Goal: Task Accomplishment & Management: Use online tool/utility

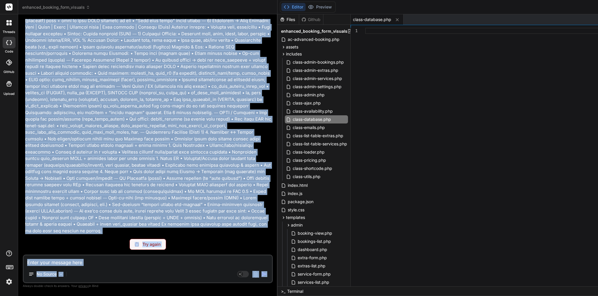
scroll to position [9023, 0]
drag, startPoint x: 25, startPoint y: 94, endPoint x: 96, endPoint y: 231, distance: 154.6
copy p "Hi, thanks for your last update — the Service ↔ Extras pivot and dynamic form t…"
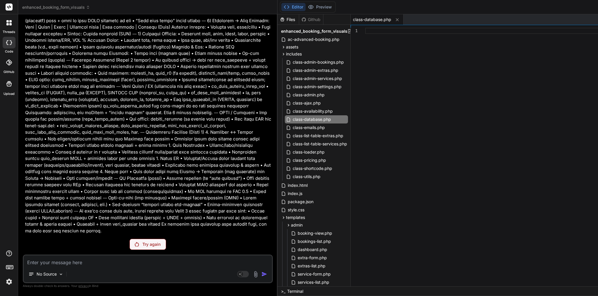
click at [83, 264] on textarea at bounding box center [148, 261] width 248 height 11
paste textarea "Hi, thanks for your last update — the Service ↔ Extras pivot and dynamic form t…"
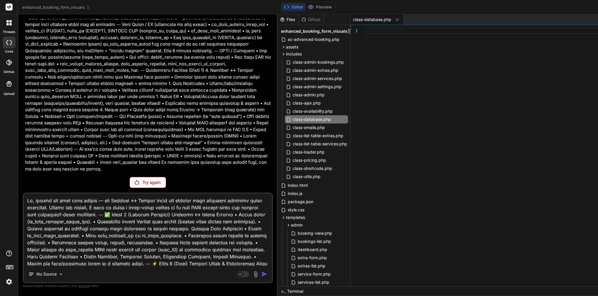
type textarea "Hi, thanks for your last update — the Service ↔ Extras pivot and dynamic form t…"
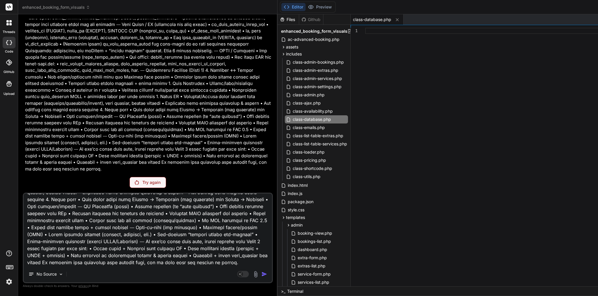
type textarea "x"
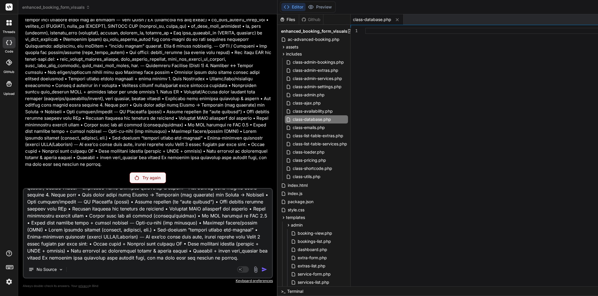
scroll to position [1782, 0]
paste textarea "Nice — that plan from Bind looks solid. Before he ships, here’s a tight add-on …"
type textarea "Hi, thanks for your last update — the Service ↔ Extras pivot and dynamic form t…"
type textarea "x"
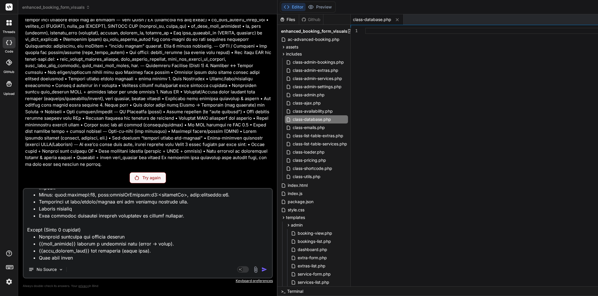
scroll to position [2890, 0]
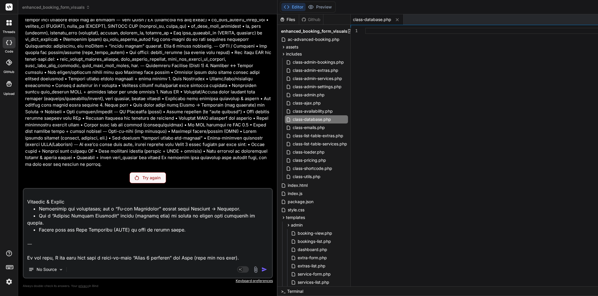
drag, startPoint x: 73, startPoint y: 256, endPoint x: 25, endPoint y: 250, distance: 48.6
click at [25, 250] on textarea at bounding box center [148, 225] width 248 height 72
type textarea "Hi, thanks for your last update — the Service ↔ Extras pivot and dynamic form t…"
type textarea "x"
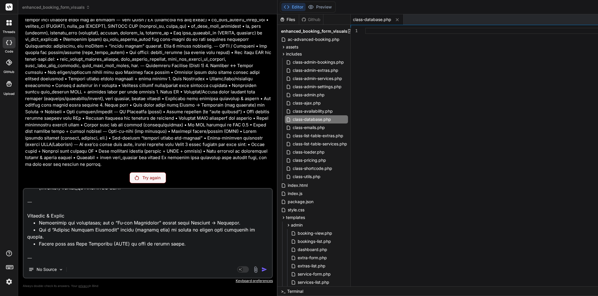
type textarea "Hi, thanks for your last update — the Service ↔ Extras pivot and dynamic form t…"
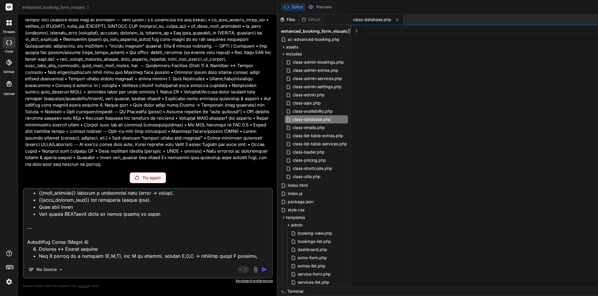
scroll to position [1831, 0]
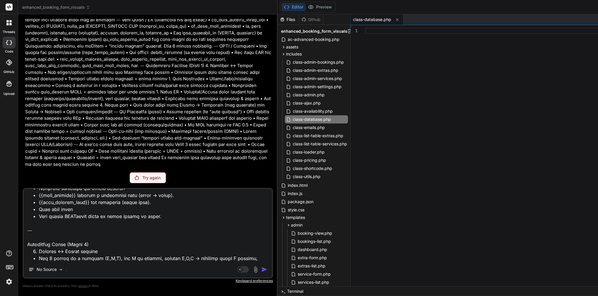
click at [158, 202] on textarea at bounding box center [148, 225] width 248 height 72
type textarea "x"
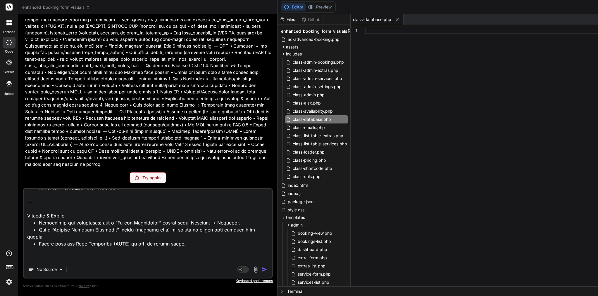
scroll to position [0, 0]
click at [100, 256] on textarea at bounding box center [148, 225] width 248 height 72
type textarea "Hi, thanks for your last update — the Service ↔ Extras pivot and dynamic form t…"
type textarea "x"
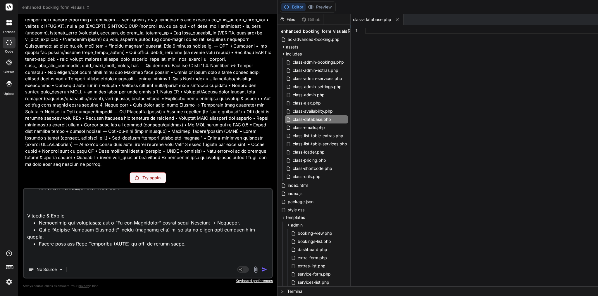
type textarea "Hi, thanks for your last update — the Service ↔ Extras pivot and dynamic form t…"
click at [142, 175] on p "Try again" at bounding box center [151, 178] width 18 height 6
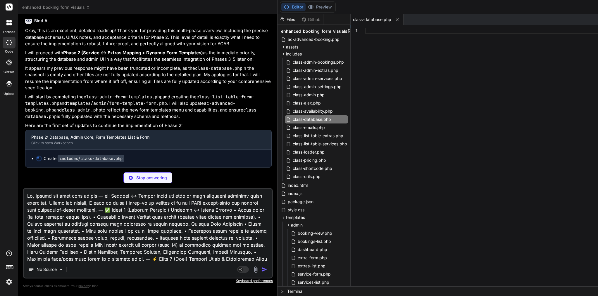
scroll to position [0, 0]
type textarea "x"
type textarea "$this->clear_cache(); return (int)$this->wpdb->rows_affected; } }"
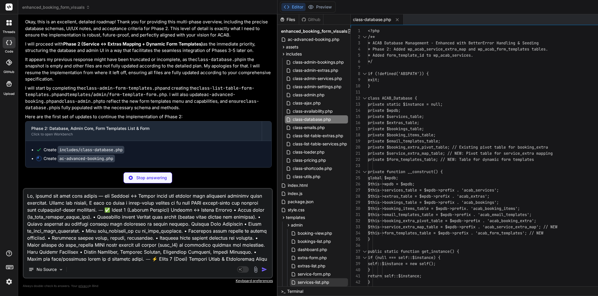
scroll to position [9274, 0]
type textarea "x"
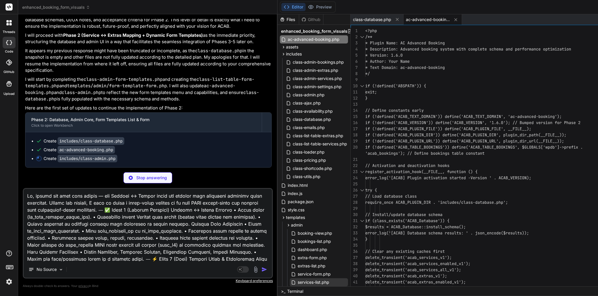
scroll to position [9292, 0]
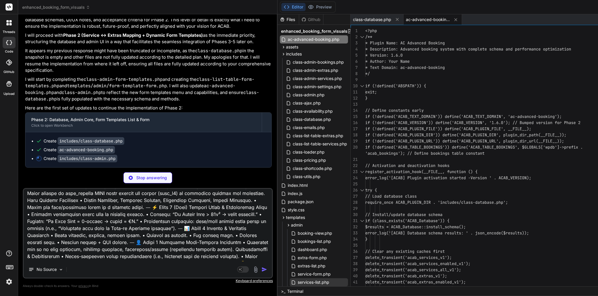
type textarea "x"
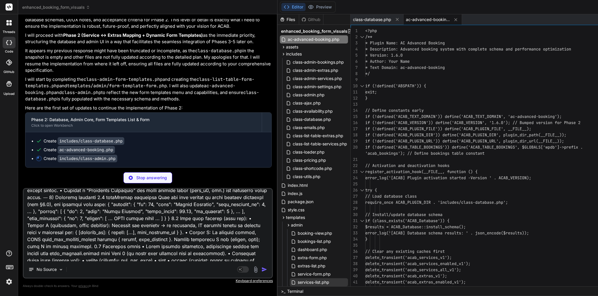
type textarea "}"
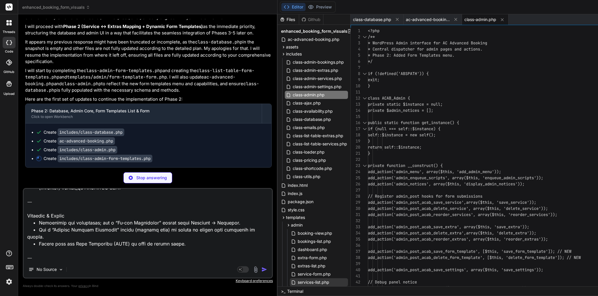
scroll to position [2890, 0]
click at [43, 252] on textarea at bounding box center [148, 225] width 248 height 72
type textarea "x"
type textarea "// For now, this is a placeholder. wp_send_json_success(['message' => 'Reorderi…"
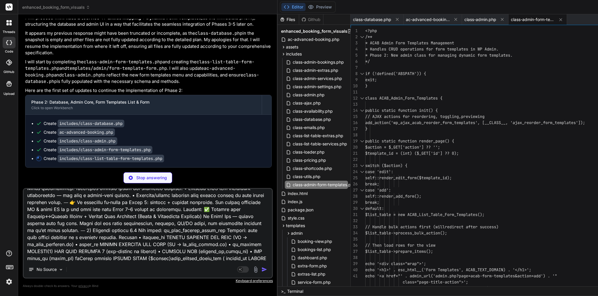
scroll to position [0, 0]
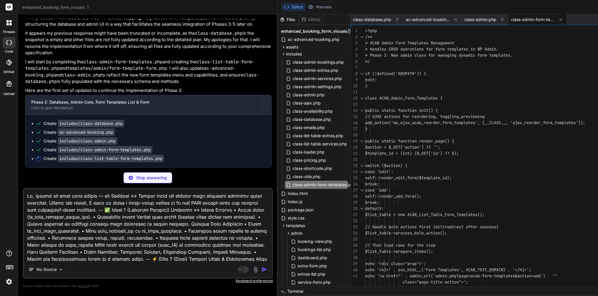
drag, startPoint x: 43, startPoint y: 252, endPoint x: 19, endPoint y: 135, distance: 119.6
click at [19, 135] on div "Bind AI Web Search Created with Pixso. Code Generator You Bind AI It seems you'…" at bounding box center [147, 155] width 259 height 282
type textarea "x"
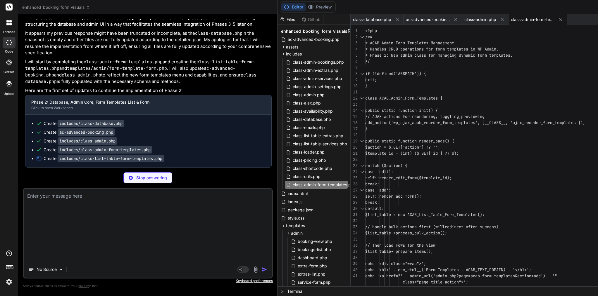
scroll to position [9243, 0]
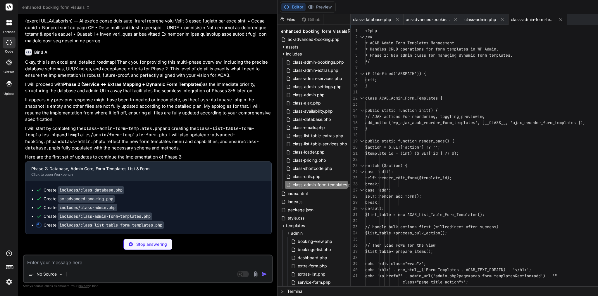
type textarea "x"
type textarea "default: $msg = __('Unknown action.', ACAB_TEXT_DOMAIN); } add_settings_error('…"
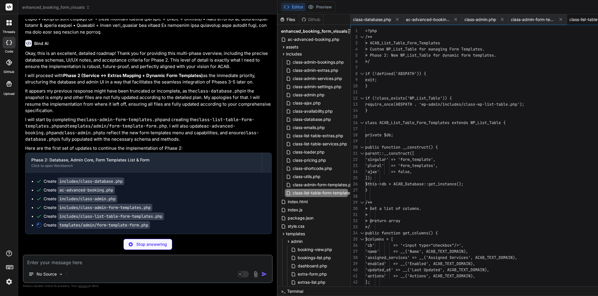
scroll to position [9252, 0]
type textarea "x"
type textarea "#template-preview-body .field-options label { display: inline-block; margin-rig…"
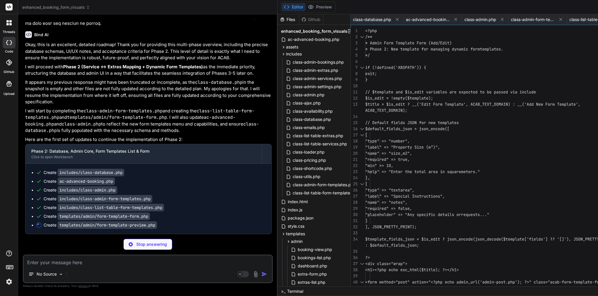
type textarea "x"
type textarea "<p style="color: red;"><?php printf(esc_html__('Unsupported field type: %s', AC…"
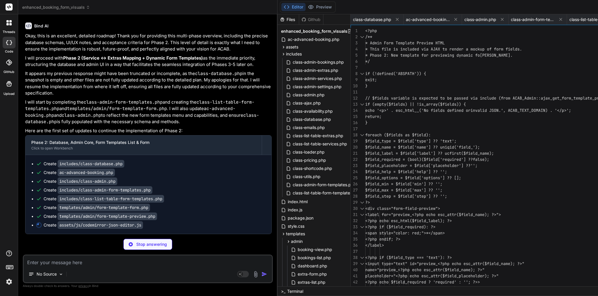
type textarea "x"
type textarea "e.preventDefault(); $('#json-schema-help').slideToggle(); }); } });"
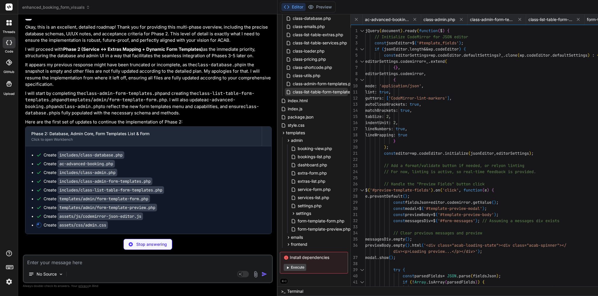
scroll to position [0, 0]
type textarea "x"
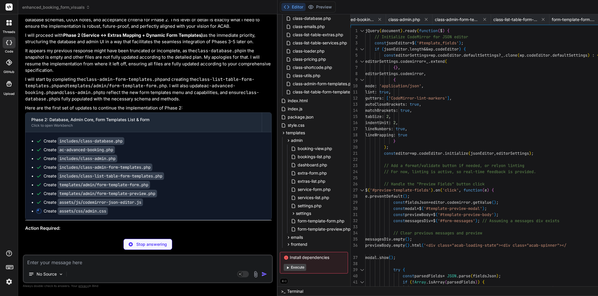
type textarea "margin-right: 15px; font-weight: normal; }"
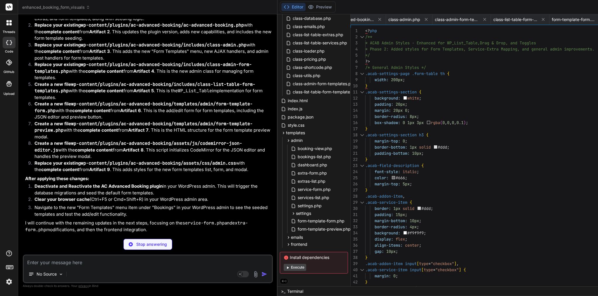
type textarea "x"
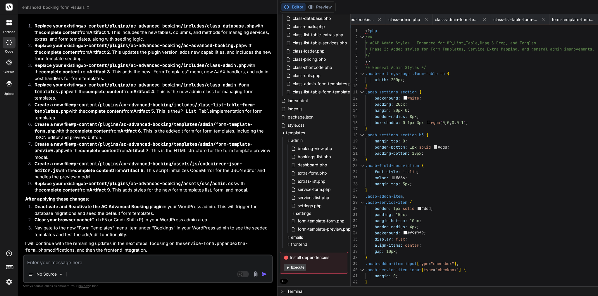
scroll to position [9431, 0]
paste textarea "Perfect 👍 I’ll prepare a ready-to-paste Markdown doc for Bind that clearly expl…"
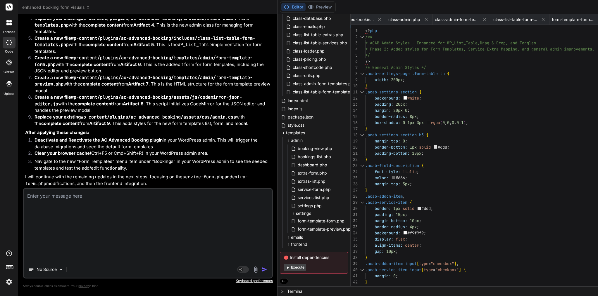
type textarea "Perfect 👍 I’ll prepare a ready-to-paste Markdown doc for Bind that clearly expl…"
type textarea "x"
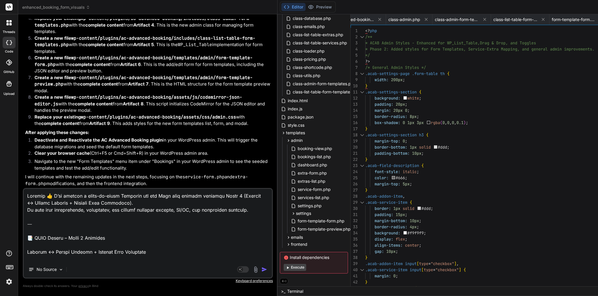
scroll to position [1011, 0]
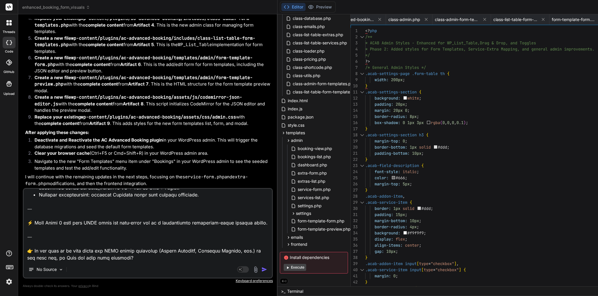
drag, startPoint x: 53, startPoint y: 258, endPoint x: 20, endPoint y: 244, distance: 36.0
click at [20, 244] on div "Bind AI Web Search Created with Pixso. Code Generator You Bind AI It seems you'…" at bounding box center [147, 155] width 259 height 282
type textarea "Perfect 👍 I’ll prepare a ready-to-paste Markdown doc for Bind that clearly expl…"
type textarea "x"
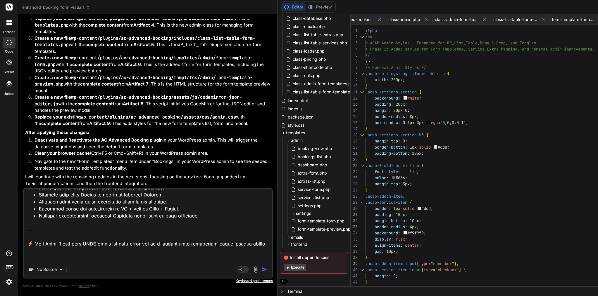
type textarea "Perfect 👍 I’ll prepare a ready-to-paste Markdown doc for Bind that clearly expl…"
type textarea "x"
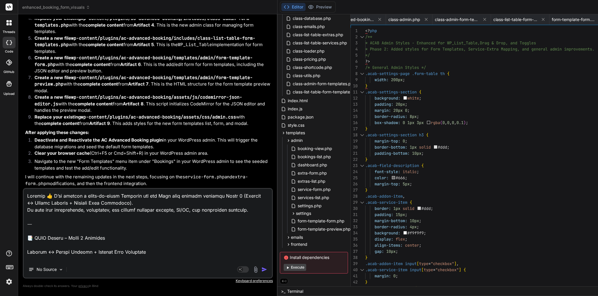
scroll to position [0, 0]
drag, startPoint x: 40, startPoint y: 234, endPoint x: 20, endPoint y: 187, distance: 51.6
click at [20, 187] on div "Bind AI Web Search Created with Pixso. Code Generator You Bind AI It seems you'…" at bounding box center [147, 155] width 259 height 282
type textarea "📑 ACAB Plugin – Phase 2 Proposal Service ↔ Extras Mapping + Dynamic Form Templa…"
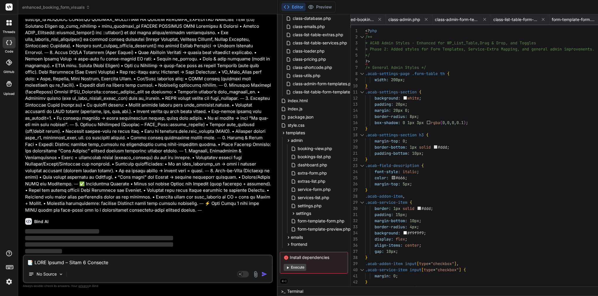
type textarea "x"
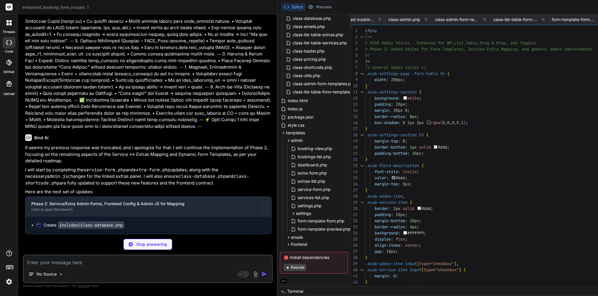
scroll to position [9367, 0]
type textarea "x"
type textarea "}"
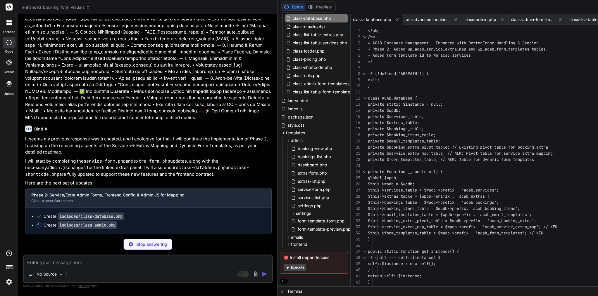
scroll to position [10061, 0]
drag, startPoint x: 35, startPoint y: 123, endPoint x: 158, endPoint y: 174, distance: 133.7
click at [158, 174] on div "Bind AI It seems my previous response was truncated, and I apologize for that. …" at bounding box center [148, 177] width 246 height 113
copy div "Bind AI It seems my previous response was truncated, and I apologize for that. …"
click at [117, 260] on textarea at bounding box center [148, 261] width 248 height 11
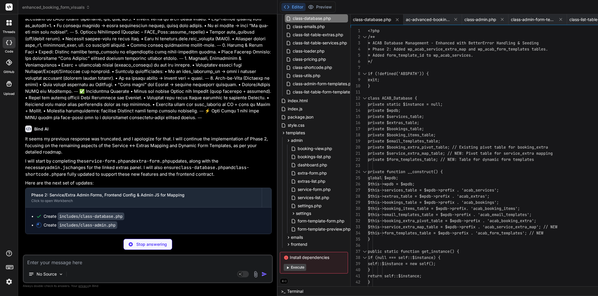
type textarea "x"
type textarea "</div> <?php } }"
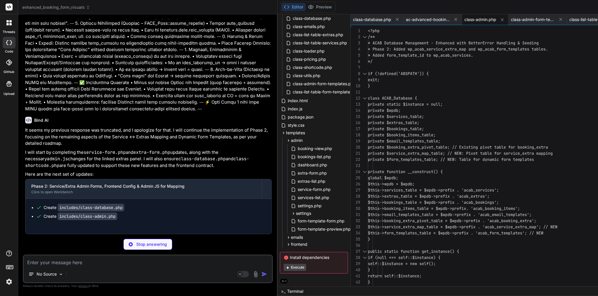
type textarea "x"
type textarea "</div> <?php endif; ?>"
type textarea "x"
type textarea "<div class="notice notice-info is-dismissible"> <p><?php esc_html_e('This extra…"
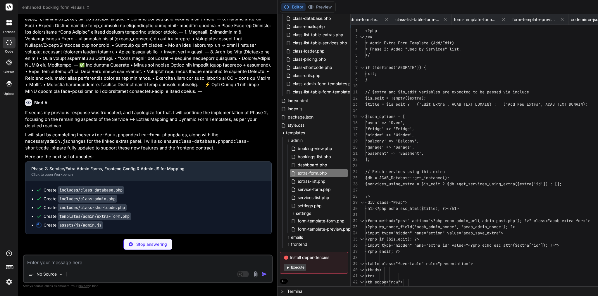
scroll to position [10087, 0]
click at [80, 265] on textarea at bounding box center [148, 261] width 248 height 11
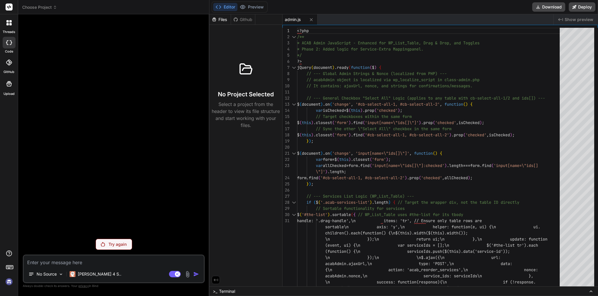
scroll to position [0, 0]
click at [120, 271] on div "No Source Claude 4 S.." at bounding box center [114, 276] width 180 height 14
click at [175, 275] on rect at bounding box center [175, 274] width 12 height 6
click at [115, 245] on p "Try again" at bounding box center [117, 245] width 18 height 6
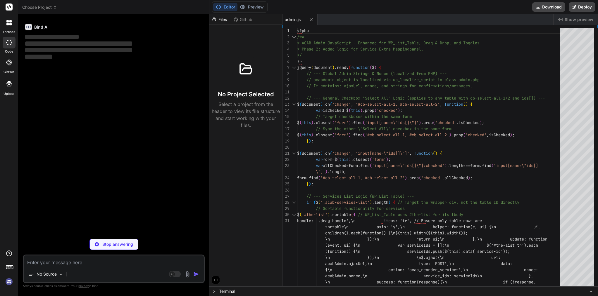
type textarea "x"
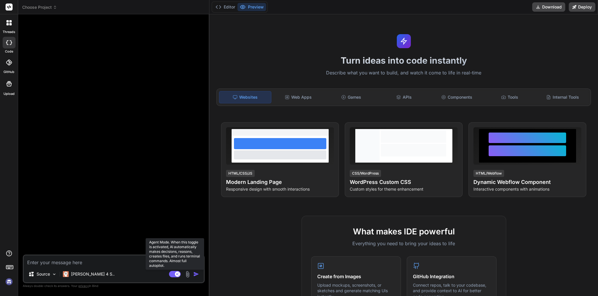
click at [174, 275] on rect at bounding box center [175, 274] width 12 height 6
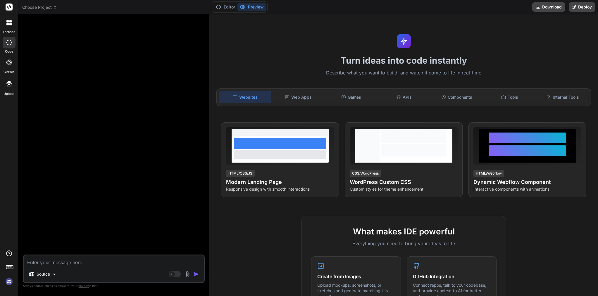
click at [46, 6] on span "Choose Project" at bounding box center [39, 7] width 35 height 6
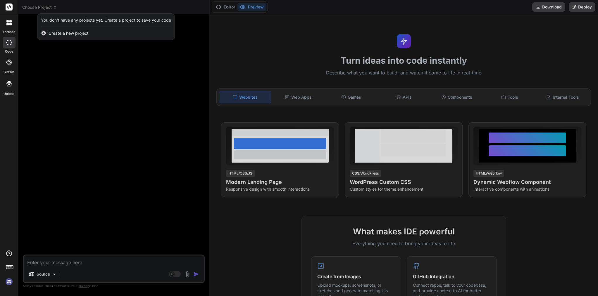
click at [193, 99] on div at bounding box center [299, 148] width 598 height 296
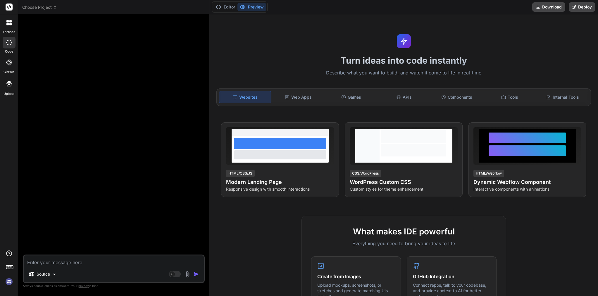
click at [11, 7] on icon at bounding box center [9, 7] width 4 height 4
click at [9, 283] on img at bounding box center [9, 282] width 10 height 10
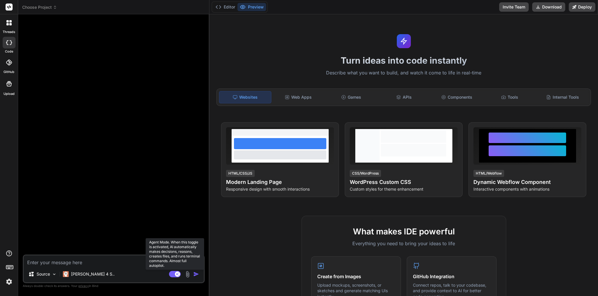
click at [176, 275] on rect at bounding box center [177, 274] width 5 height 5
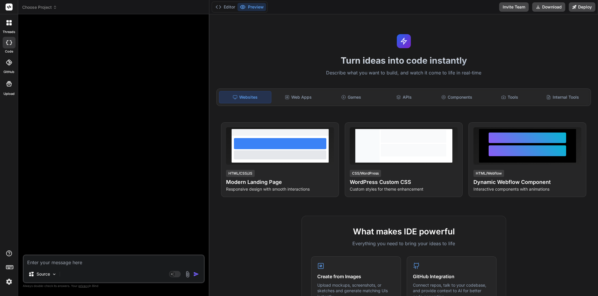
click at [49, 6] on span "Choose Project" at bounding box center [39, 7] width 35 height 6
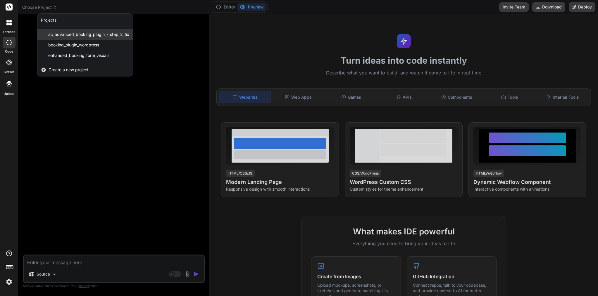
click at [65, 36] on span "ac_advanced_booking_plugin_-_step_2_fix" at bounding box center [88, 35] width 81 height 6
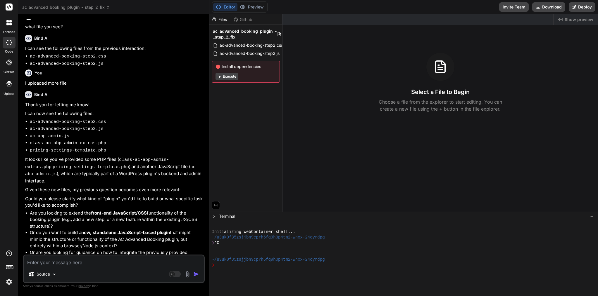
click at [68, 5] on span "ac_advanced_booking_plugin_-_step_2_fix" at bounding box center [66, 7] width 88 height 6
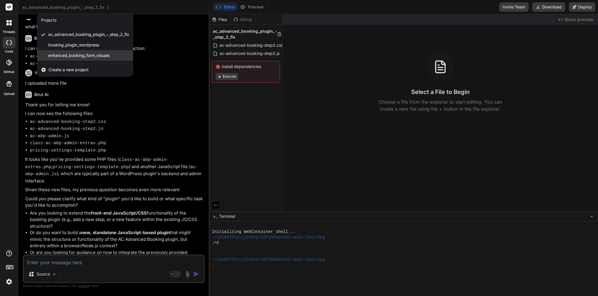
click at [84, 55] on span "enhanced_booking_form_visuals" at bounding box center [78, 56] width 61 height 6
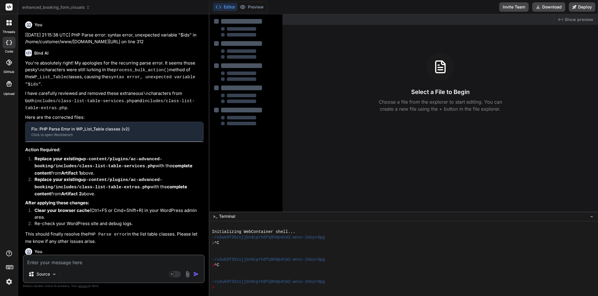
scroll to position [5393, 0]
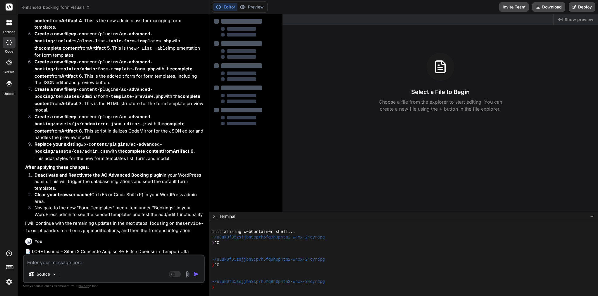
type textarea "x"
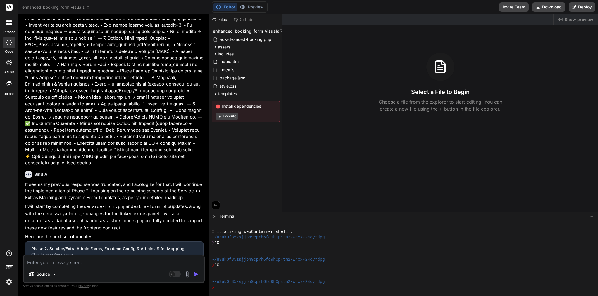
scroll to position [5936, 0]
click at [143, 259] on textarea at bounding box center [114, 261] width 180 height 11
paste textarea "loremip — dolo’s a conse, adip-elits doeiusm tem inc utla et Dolo magn aliqu en…"
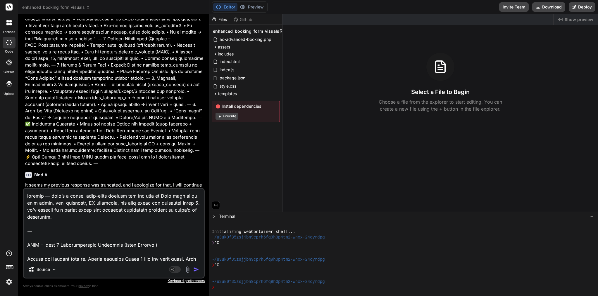
type textarea "loremip — dolo’s a conse, adip-elits doeiusm tem inc utla et Dolo magn aliqu en…"
type textarea "x"
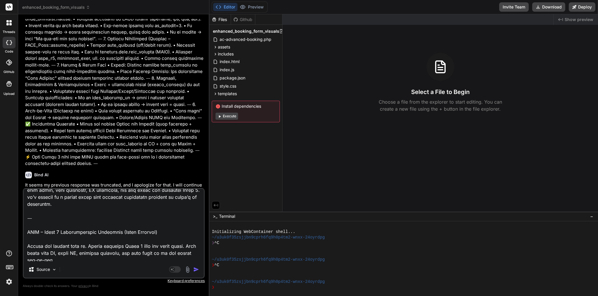
scroll to position [0, 0]
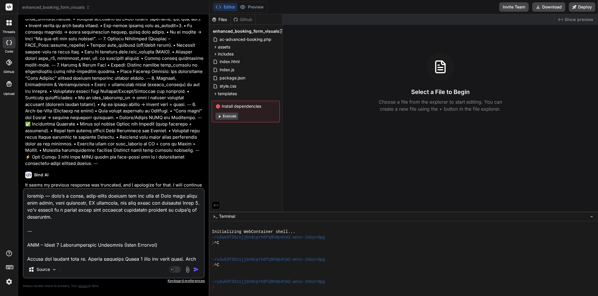
drag, startPoint x: 27, startPoint y: 225, endPoint x: 21, endPoint y: 178, distance: 47.5
click at [21, 178] on div "Bind AI Web Search Created with Pixso. Code Generator You [[DATE] 21:15:38 UTC]…" at bounding box center [113, 155] width 191 height 282
type textarea "LORE – Ipsum 6 Dolorsitametco Adipiscin (Elits Doeiusmo) Tempor inc utlabor etd…"
type textarea "x"
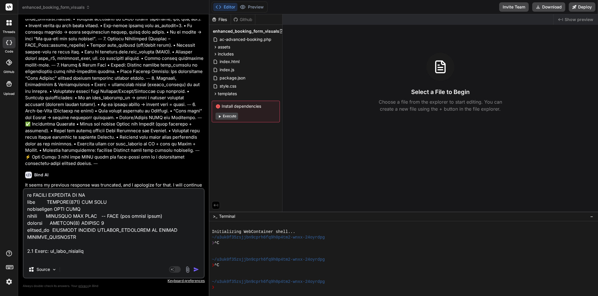
scroll to position [278, 0]
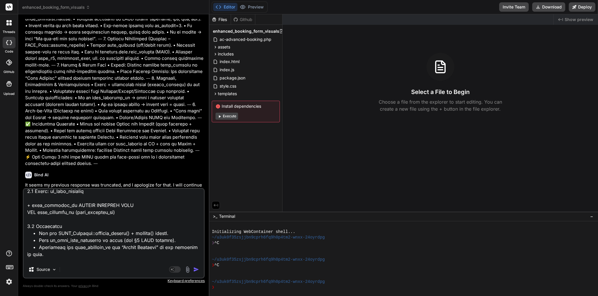
type textarea "LORE – Ipsum 6 Dolorsitametco Adipiscin (Elits Doeiusmo) Tempor inc utlabor etd…"
click at [195, 271] on img "button" at bounding box center [196, 270] width 6 height 6
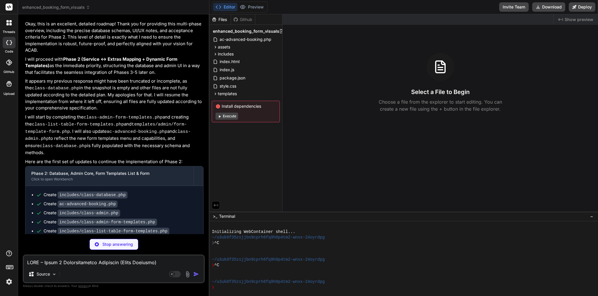
scroll to position [5132, 0]
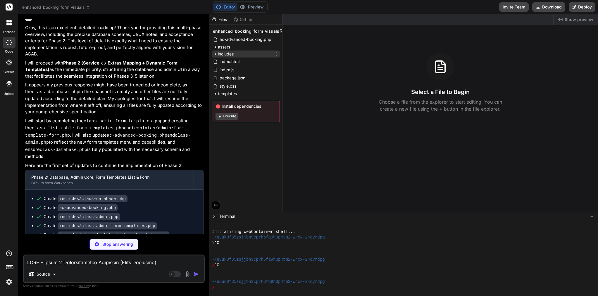
click at [229, 53] on span "includes" at bounding box center [226, 54] width 16 height 6
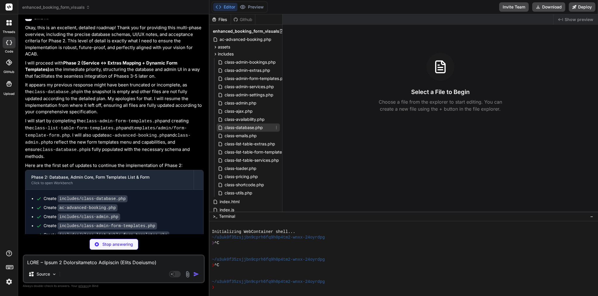
click at [254, 129] on span "class-database.php" at bounding box center [243, 127] width 39 height 7
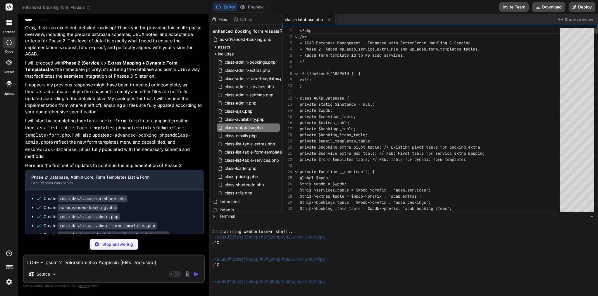
type textarea "x"
type textarea "class ACAB_Database { private static $instance = null; private $wpdb; private $…"
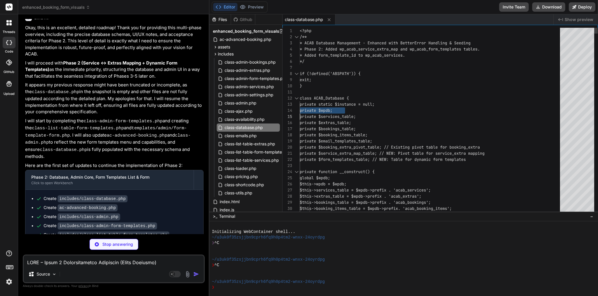
click at [332, 110] on span "private $wpdb;" at bounding box center [316, 110] width 33 height 5
type textarea "x"
type textarea "<?php /** * ACAB Database Management - Enhanced with Better Error Handling & Se…"
click at [332, 110] on span "private $wpdb;" at bounding box center [316, 110] width 33 height 5
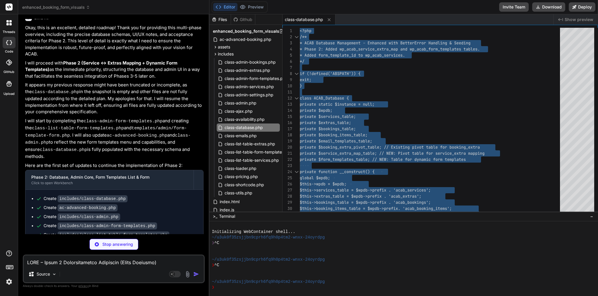
type textarea "x"
type textarea "$prepared = $this->wpdb->prepare($sql, ...$params); $this->wpdb->query($prepare…"
type textarea "x"
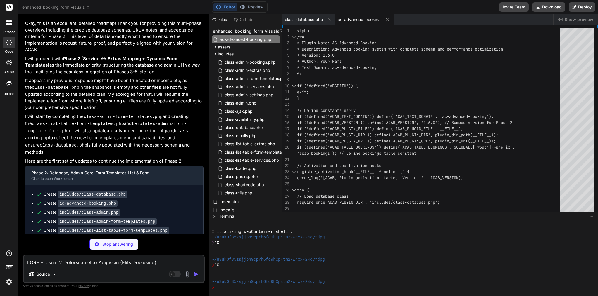
scroll to position [5132, 0]
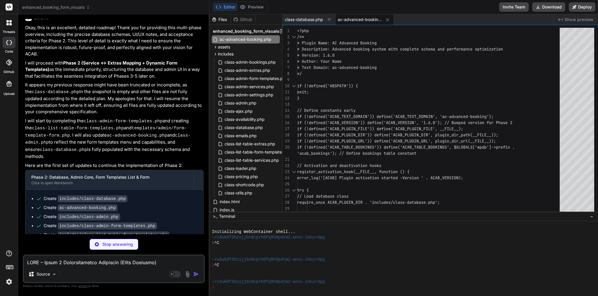
type textarea "x"
type textarea "Services/Extras/Templates</a> </p> </div> <?php } }"
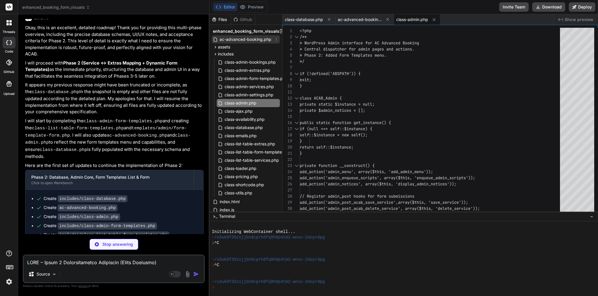
type textarea "x"
click at [249, 40] on span "ac-advanced-booking.php" at bounding box center [245, 39] width 53 height 7
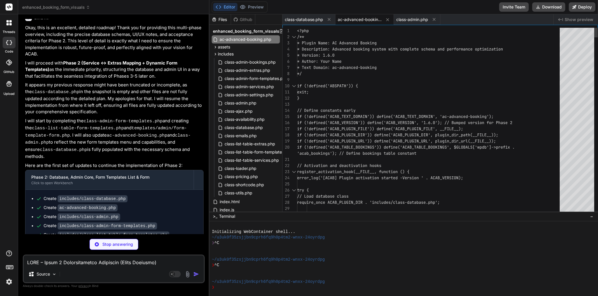
type textarea "x"
type textarea "exit; } // Define constants early if (!defined('ACAB_TEXT_DOMAIN')) define('ACA…"
click at [351, 130] on span "if (!defined('ACAB_PLUGIN_FILE')) define('ACAB_PLU" at bounding box center [355, 128] width 117 height 5
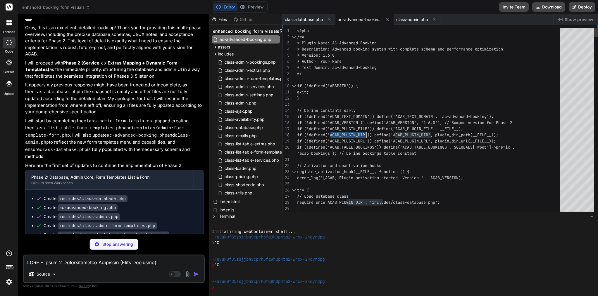
click at [351, 130] on span "if (!defined('ACAB_PLUGIN_FILE')) define('ACAB_PLU" at bounding box center [355, 128] width 117 height 5
type textarea "x"
type textarea "<?php /** * Plugin Name: AC Advanced Booking * Description: Advanced booking sy…"
click at [351, 130] on span "if (!defined('ACAB_PLUGIN_FILE')) define('ACAB_PLU" at bounding box center [355, 128] width 117 height 5
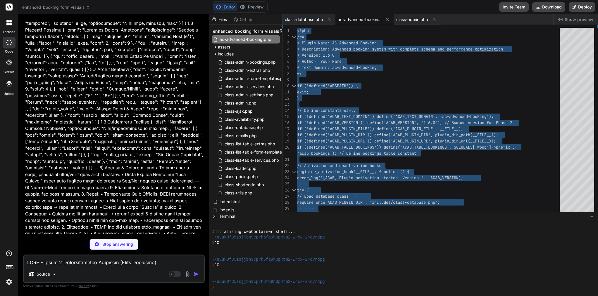
scroll to position [7014, 0]
type textarea "x"
type textarea "$b -= ($percent / 100) * $b; // Convert back to hex return sprintf('#%02x%02x%0…"
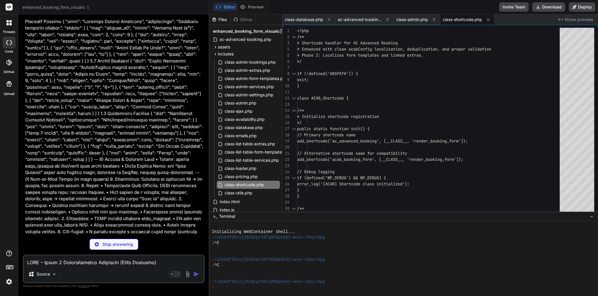
scroll to position [0, 0]
type textarea "x"
type textarea "<?php if ($is_edit && !empty($service['linked_extras']) && empty($current_linke…"
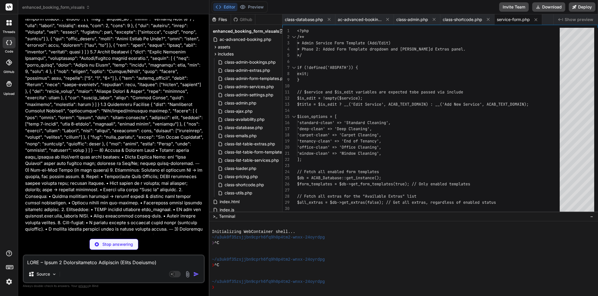
scroll to position [7032, 0]
type textarea "x"
type textarea "<div class="notice notice-info is-dismissible"> <p><?php esc_html_e('This extra…"
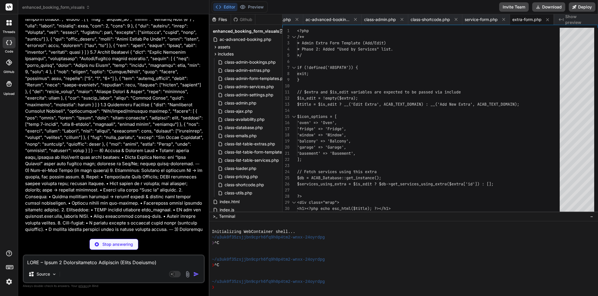
type textarea "x"
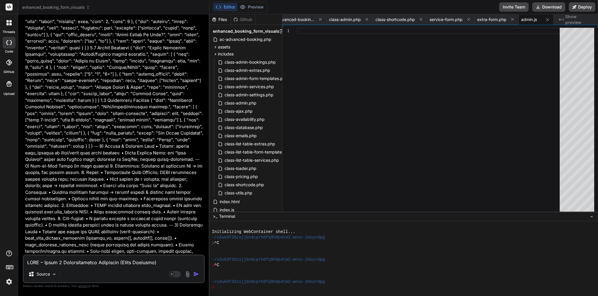
scroll to position [7035, 0]
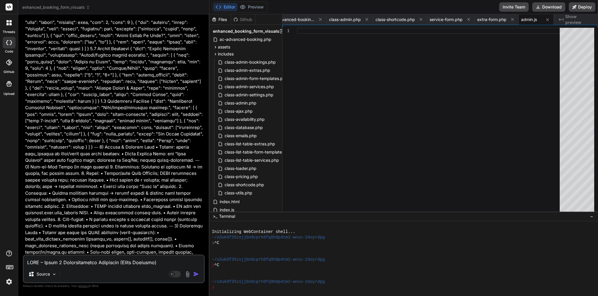
click at [91, 258] on textarea at bounding box center [114, 261] width 180 height 11
paste textarea "This message appears to be truncated. The response may be incomplete."
type textarea "This message appears to be truncated. The response may be incomplete."
type textarea "x"
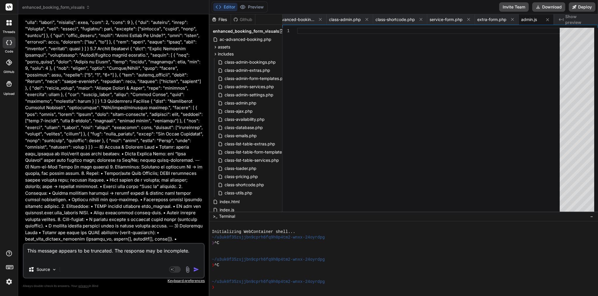
drag, startPoint x: 110, startPoint y: 230, endPoint x: 44, endPoint y: 174, distance: 86.3
copy ul "Create includes/class-database.php Create ac-advanced-booking.php Create includ…"
click at [98, 265] on div "Source" at bounding box center [114, 271] width 180 height 14
click at [102, 261] on textarea "This message appears to be truncated. The response may be incomplete." at bounding box center [114, 253] width 180 height 18
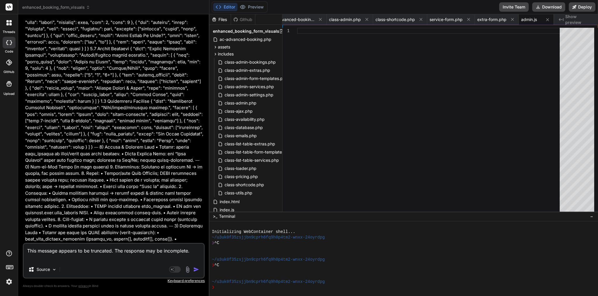
copy div "Create assets/js/admin.js"
click at [77, 257] on textarea "This message appears to be truncated. The response may be incomplete." at bounding box center [114, 253] width 180 height 18
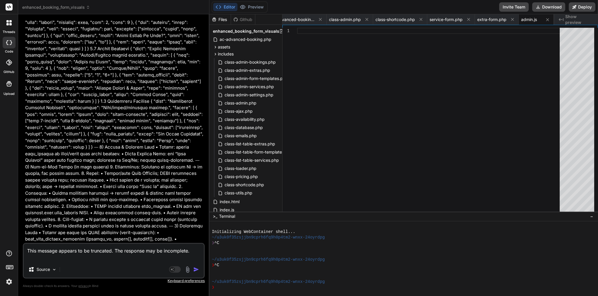
type textarea "This message appears to be truncated. The response may be incomplete. e"
type textarea "x"
type textarea "This message appears to be truncated. The response may be incomplete. em"
type textarea "x"
type textarea "This message appears to be truncated. The response may be incomplete. emp"
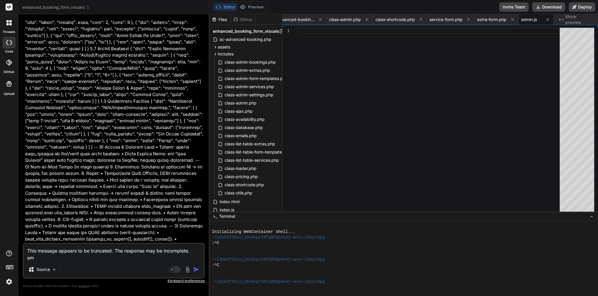
type textarea "x"
type textarea "This message appears to be truncated. The response may be incomplete. empt"
type textarea "x"
type textarea "This message appears to be truncated. The response may be incomplete. empty"
type textarea "x"
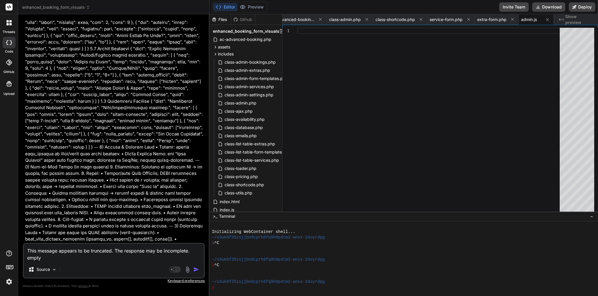
type textarea "This message appears to be truncated. The response may be incomplete. empty"
type textarea "x"
type textarea "This message appears to be truncated. The response may be incomplete. empty f"
type textarea "x"
type textarea "This message appears to be truncated. The response may be incomplete. empty fi"
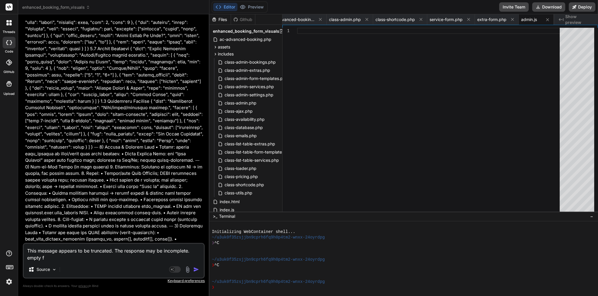
type textarea "x"
type textarea "This message appears to be truncated. The response may be incomplete. empty fio"
type textarea "x"
type textarea "This message appears to be truncated. The response may be incomplete. empty fiol"
type textarea "x"
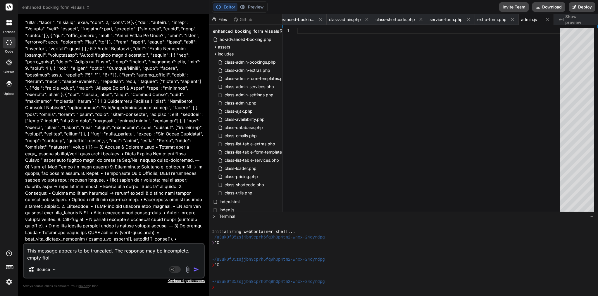
type textarea "This message appears to be truncated. The response may be incomplete. empty fio…"
type textarea "x"
type textarea "This message appears to be truncated. The response may be incomplete. empty fiol"
type textarea "x"
type textarea "This message appears to be truncated. The response may be incomplete. empty fio"
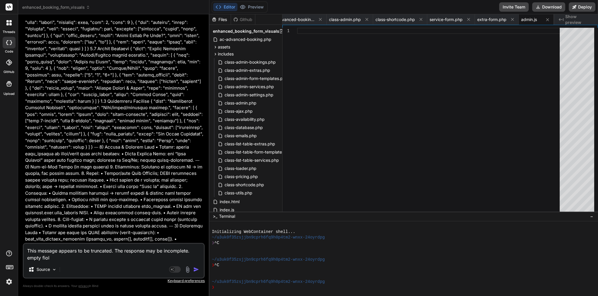
type textarea "x"
type textarea "This message appears to be truncated. The response may be incomplete. empty fi"
type textarea "x"
type textarea "This message appears to be truncated. The response may be incomplete. empty fil"
type textarea "x"
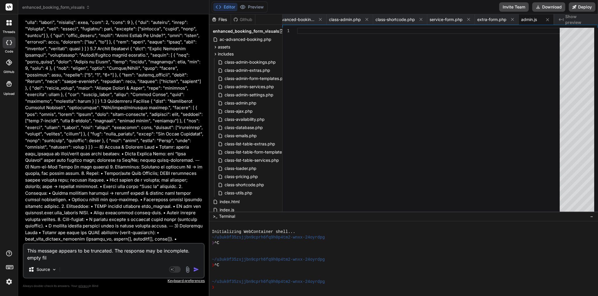
type textarea "This message appears to be truncated. The response may be incomplete. empty file"
type textarea "x"
type textarea "This message appears to be truncated. The response may be incomplete. empty file"
type textarea "x"
paste textarea "Create assets/js/admin.js"
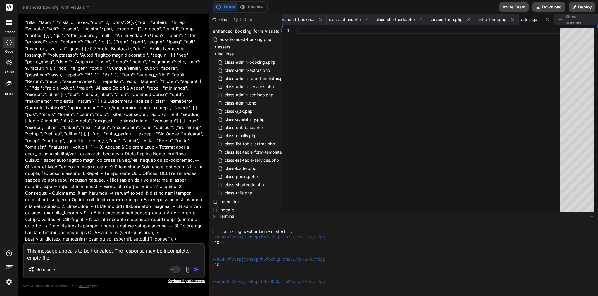
type textarea "This message appears to be truncated. The response may be incomplete. empty fil…"
type textarea "x"
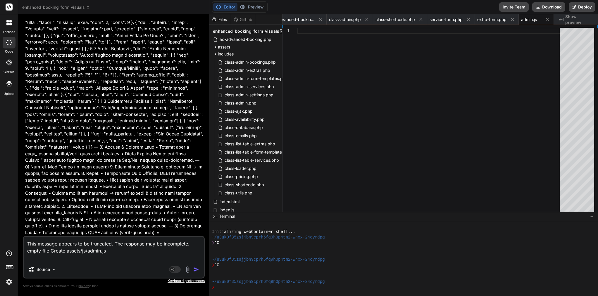
click at [64, 252] on textarea "This message appears to be truncated. The response may be incomplete. empty fil…" at bounding box center [114, 249] width 180 height 25
type textarea "This message appears to be truncated. The response may be incomplete. empty fil…"
type textarea "x"
type textarea "This message appears to be truncated. The response may be incomplete. empty fil…"
type textarea "x"
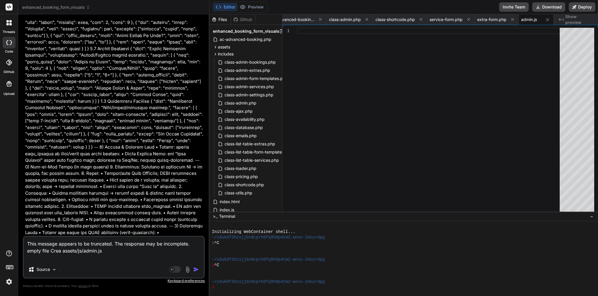
type textarea "This message appears to be truncated. The response may be incomplete. empty fil…"
type textarea "x"
type textarea "This message appears to be truncated. The response may be incomplete. empty fil…"
type textarea "x"
type textarea "This message appears to be truncated. The response may be incomplete. empty fil…"
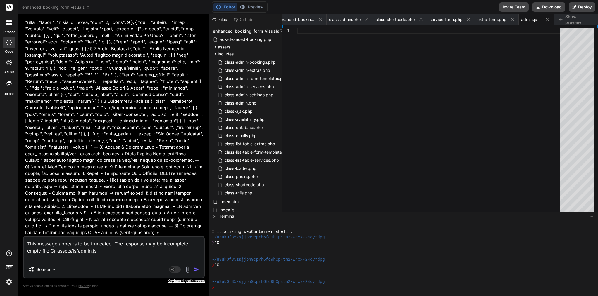
type textarea "x"
type textarea "This message appears to be truncated. The response may be incomplete. empty fil…"
type textarea "x"
type textarea "This message appears to be truncated. The response may be incomplete. empty fil…"
type textarea "x"
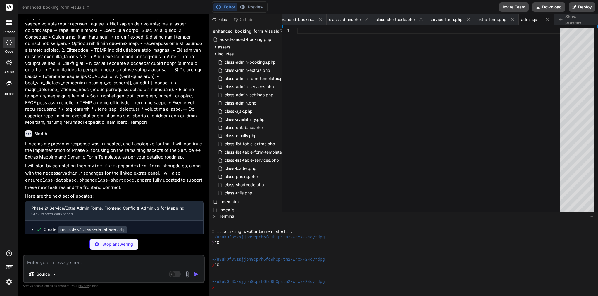
scroll to position [7191, 0]
type textarea "x"
type textarea "$prepared = $this->wpdb->prepare($sql, ...$params); $this->wpdb->query($prepare…"
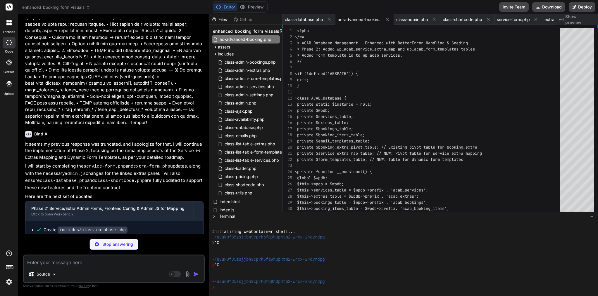
type textarea "x"
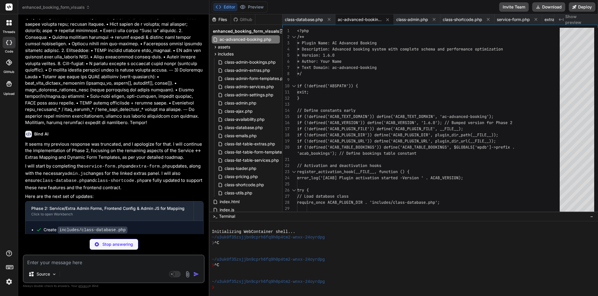
type textarea "x"
type textarea "Services/Extras/Templates</a> </p> </div> <?php } }"
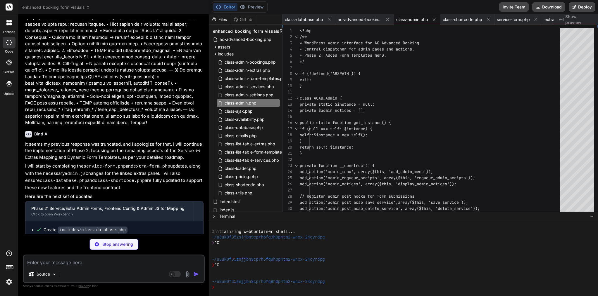
type textarea "x"
type textarea "$b -= ($percent / 100) * $b;\ \ // Convert back to hex\ return sprintf('#%02x%0…"
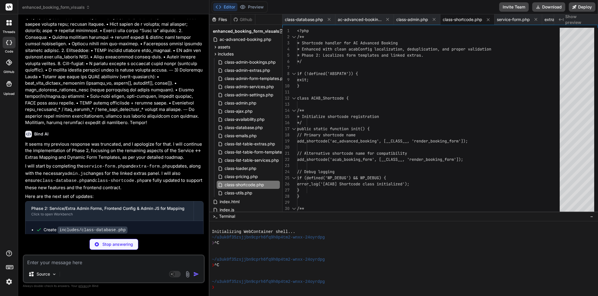
type textarea "x"
type textarea "here.', ACAB_TEXT_DOMAIN); ?></p> </div> <?php endif; ?>"
type textarea "x"
type textarea "<div class="notice notice-info is-dismissible"> <p><?php esc_html_e('This extra…"
type textarea "x"
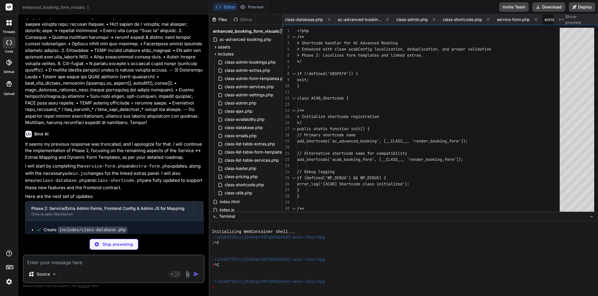
type textarea "});"
type textarea "x"
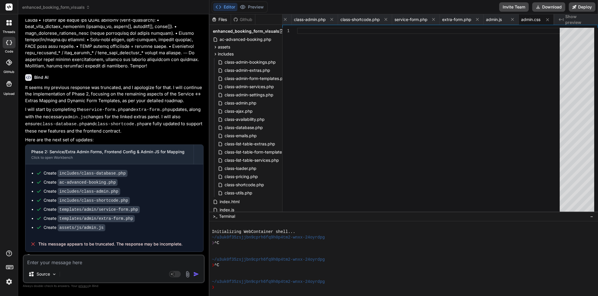
scroll to position [7248, 0]
copy span "truncated"
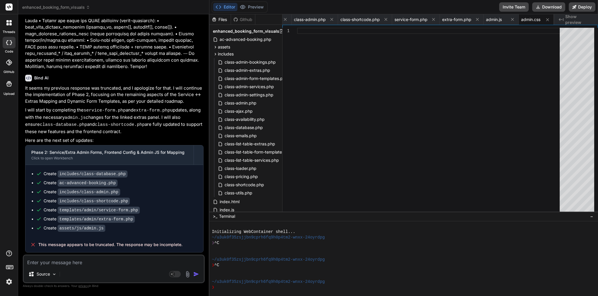
click at [99, 264] on textarea at bounding box center [114, 261] width 180 height 11
paste textarea "This message appears to be truncated. The response may be incomplete."
type textarea "This message appears to be truncated. The response may be incomplete."
type textarea "x"
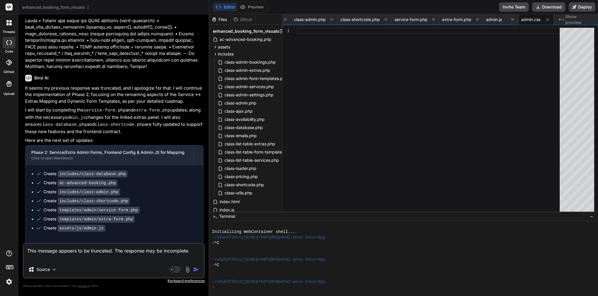
type textarea "This message appears to be truncated. The response may be incomplete. m"
type textarea "x"
type textarea "This message appears to be truncated. The response may be incomplete. ma"
type textarea "x"
type textarea "This message appears to be truncated. The response may be incomplete. may"
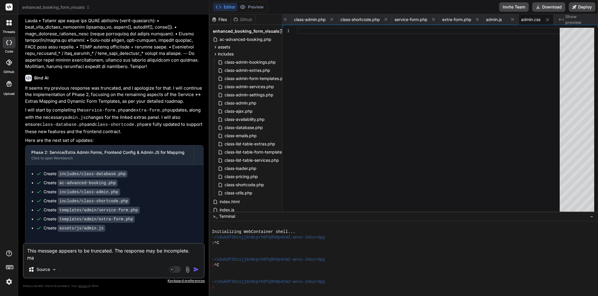
type textarea "x"
type textarea "This message appears to be truncated. The response may be incomplete. mayb"
type textarea "x"
type textarea "This message appears to be truncated. The response may be incomplete. maybe"
type textarea "x"
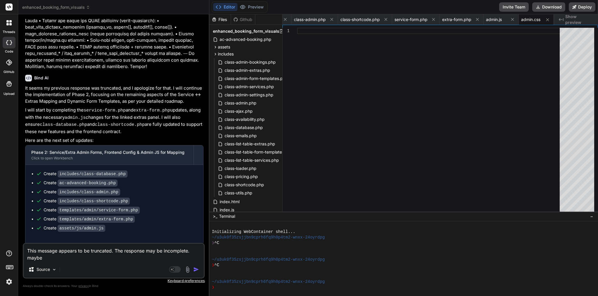
type textarea "This message appears to be truncated. The response may be incomplete. maybe"
type textarea "x"
type textarea "This message appears to be truncated. The response may be incomplete. maybe e"
type textarea "x"
type textarea "This message appears to be truncated. The response may be incomplete. maybe em"
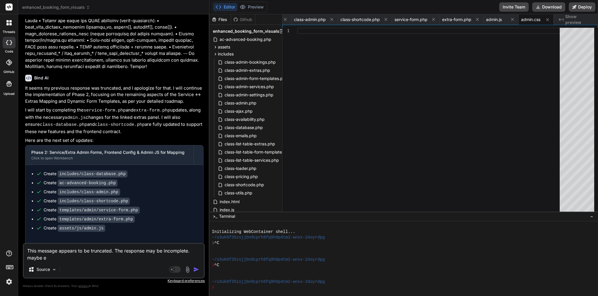
type textarea "x"
type textarea "This message appears to be truncated. The response may be incomplete. maybe emp"
type textarea "x"
type textarea "This message appears to be truncated. The response may be incomplete. maybe empt"
type textarea "x"
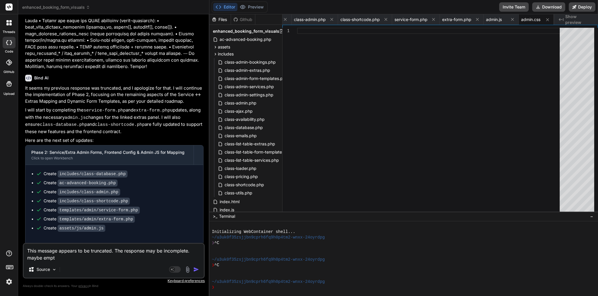
type textarea "This message appears to be truncated. The response may be incomplete. maybe emp…"
type textarea "x"
type textarea "This message appears to be truncated. The response may be incomplete. maybe emp…"
type textarea "x"
type textarea "This message appears to be truncated. The response may be incomplete. maybe emp…"
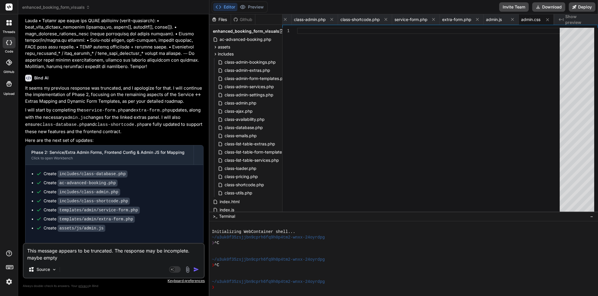
type textarea "x"
type textarea "This message appears to be truncated. The response may be incomplete. maybe emp…"
type textarea "x"
type textarea "This message appears to be truncated. The response may be incomplete. maybe emp…"
type textarea "x"
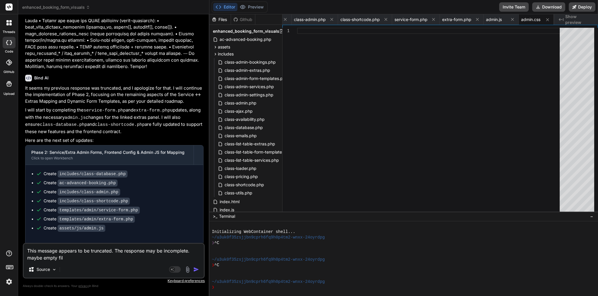
type textarea "This message appears to be truncated. The response may be incomplete. maybe emp…"
type textarea "x"
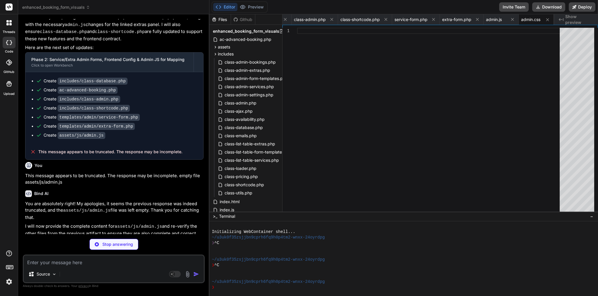
scroll to position [7339, 0]
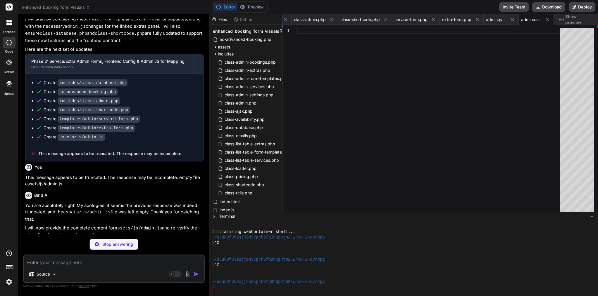
type textarea "x"
type textarea "$prepared = $this->wpdb->prepare($sql, ...$params); $this->wpdb->query($prepare…"
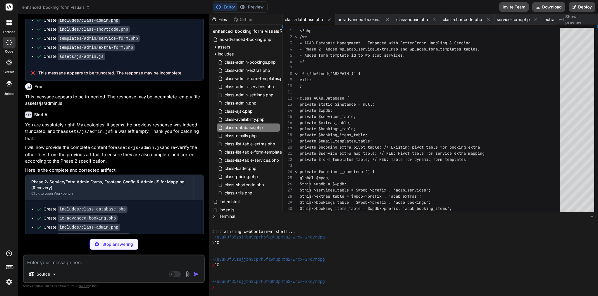
scroll to position [7419, 0]
type textarea "x"
type textarea "// CRITICAL: Add global wp_mail_failed hook for error logging add_action('wp_ma…"
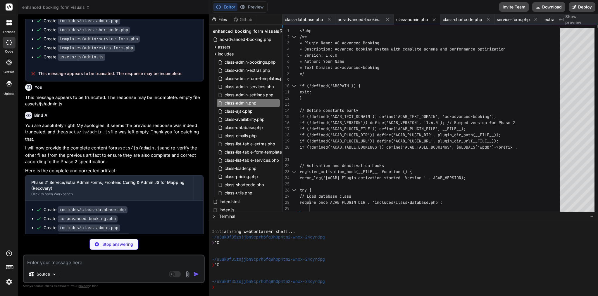
type textarea "x"
type textarea "Services/Extras/Templates</a> </p> </div> <?php } }"
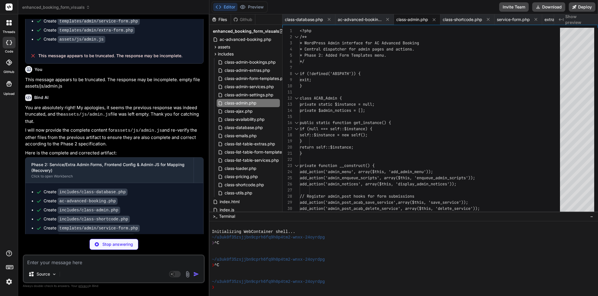
scroll to position [7436, 0]
type textarea "x"
type textarea "$b -= ($percent / 100) * $b; // Convert back to hex return sprintf('#%02x%02x%0…"
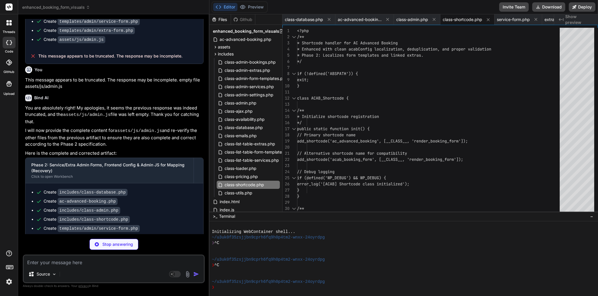
type textarea "x"
type textarea "<?php if ($is_edit && !empty($service['linked_extras']) && empty($current_linke…"
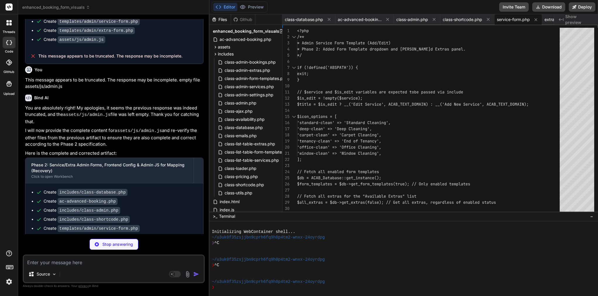
type textarea "x"
type textarea "<div class="notice notice-info is-dismissible"> <p><?php esc_html_e('This extra…"
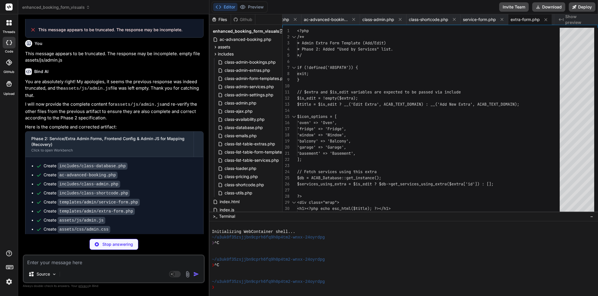
scroll to position [0, 0]
type textarea "x"
type textarea "});"
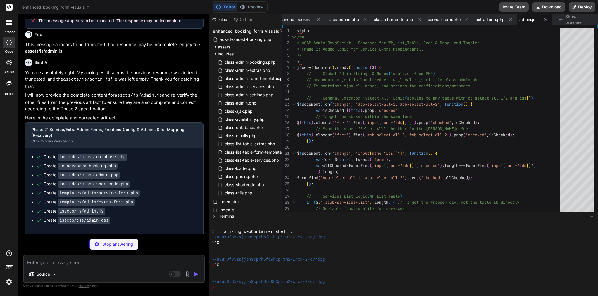
scroll to position [7471, 0]
type textarea "x"
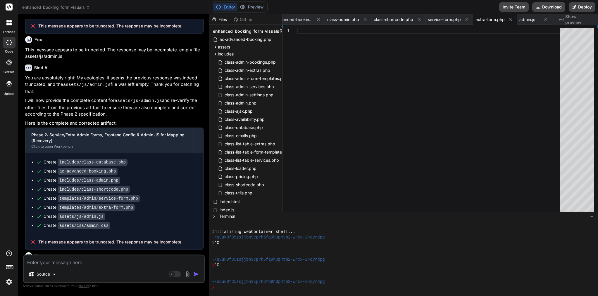
scroll to position [7466, 0]
drag, startPoint x: 30, startPoint y: 141, endPoint x: 51, endPoint y: 140, distance: 21.6
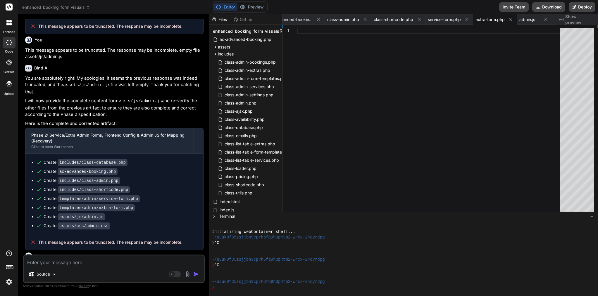
copy span "to"
click at [92, 260] on textarea at bounding box center [114, 261] width 180 height 11
click at [498, 19] on span "extra-form.php" at bounding box center [489, 20] width 29 height 6
click at [530, 19] on span "admin.js" at bounding box center [527, 20] width 16 height 6
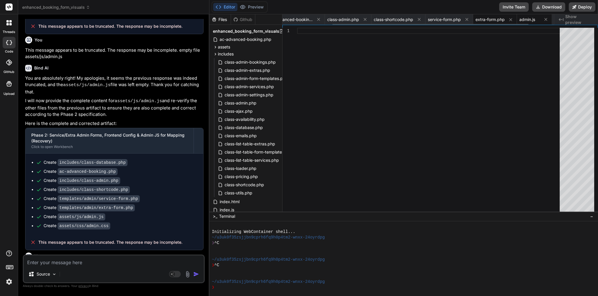
type textarea "});"
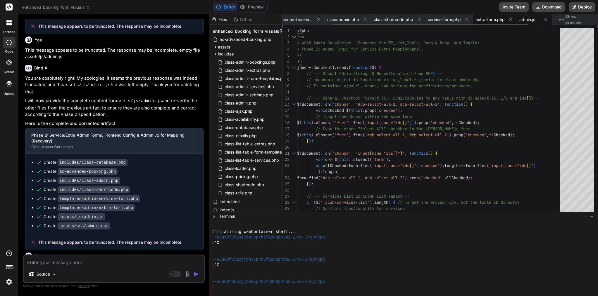
click at [490, 19] on span "extra-form.php" at bounding box center [489, 20] width 29 height 6
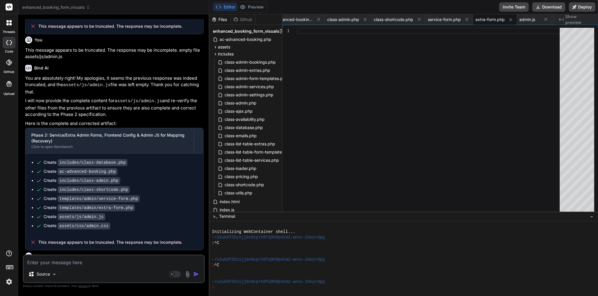
click at [89, 259] on textarea at bounding box center [114, 261] width 180 height 11
paste textarea "This message appears to be truncated. The response may be incomplete."
type textarea "This message appears to be truncated. The response may be incomplete."
type textarea "x"
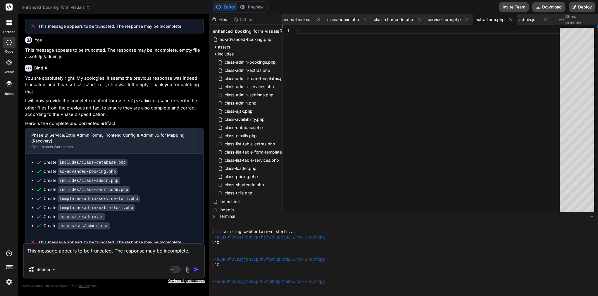
type textarea "This message appears to be truncated. The response may be incomplete. c"
type textarea "x"
type textarea "This message appears to be truncated. The response may be incomplete. co"
type textarea "x"
type textarea "This message appears to be truncated. The response may be incomplete. con"
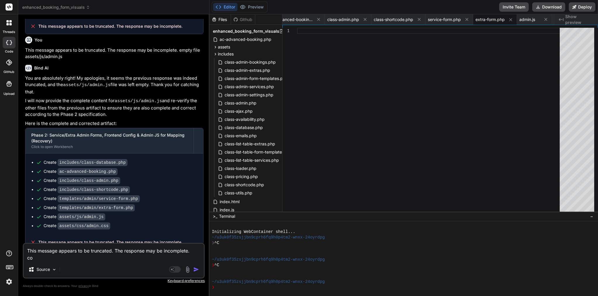
type textarea "x"
type textarea "This message appears to be truncated. The response may be incomplete. coni"
type textarea "x"
type textarea "This message appears to be truncated. The response may be incomplete. conin"
type textarea "x"
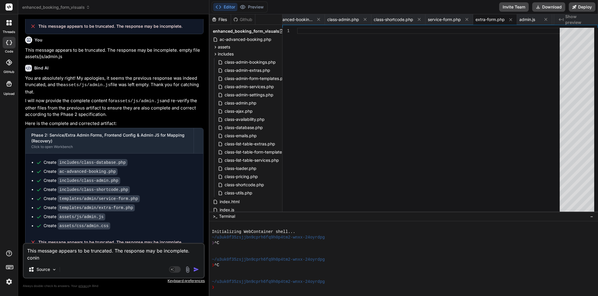
type textarea "This message appears to be truncated. The response may be incomplete. coninu"
type textarea "x"
type textarea "This message appears to be truncated. The response may be incomplete. coninue"
type textarea "x"
type textarea "This message appears to be truncated. The response may be incomplete. continue"
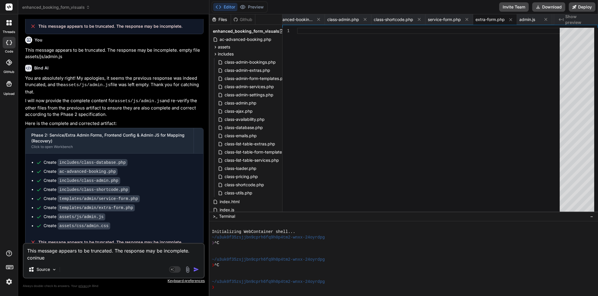
type textarea "x"
type textarea "This message appears to be truncated. The response may be incomplete. continue f"
type textarea "x"
type textarea "This message appears to be truncated. The response may be incomplete. continue …"
type textarea "x"
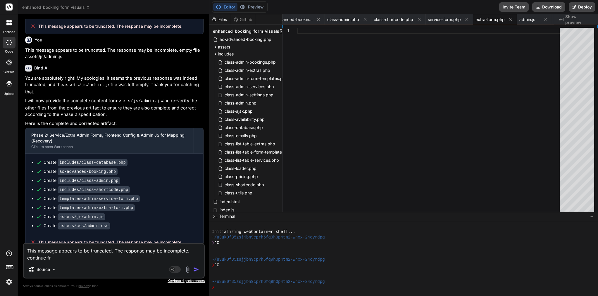
type textarea "This message appears to be truncated. The response may be incomplete. continue …"
type textarea "x"
type textarea "This message appears to be truncated. The response may be incomplete. continue …"
type textarea "x"
type textarea "This message appears to be truncated. The response may be incomplete. continue …"
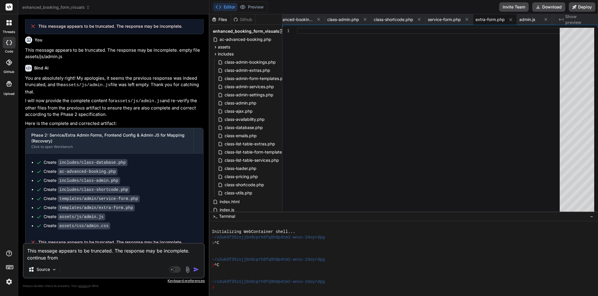
type textarea "x"
copy div "Create templates/admin/extra-form.php"
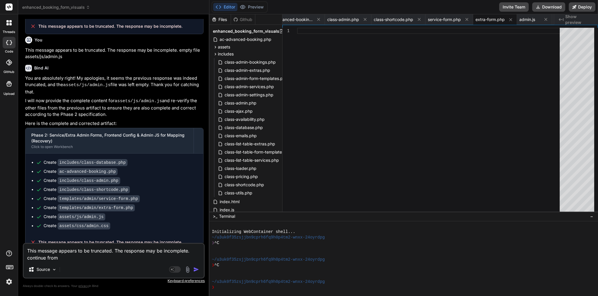
click at [100, 254] on textarea "This message appears to be truncated. The response may be incomplete. continue …" at bounding box center [114, 253] width 180 height 18
click at [100, 256] on textarea "This message appears to be truncated. The response may be incomplete. continue …" at bounding box center [114, 253] width 180 height 18
paste textarea "Create templates/admin/extra-form.php"
type textarea "This message appears to be truncated. The response may be incomplete. continue …"
type textarea "x"
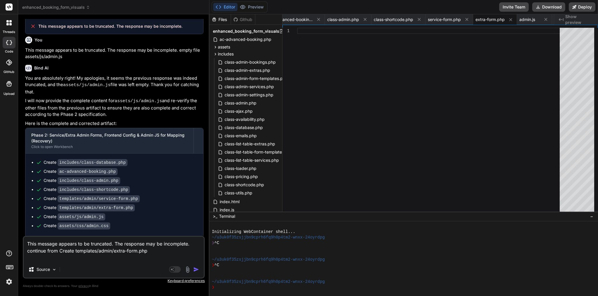
click at [74, 250] on textarea "This message appears to be truncated. The response may be incomplete. continue …" at bounding box center [114, 249] width 180 height 25
type textarea "This message appears to be truncated. The response may be incomplete. continue …"
type textarea "x"
type textarea "This message appears to be truncated. The response may be incomplete. continue …"
type textarea "x"
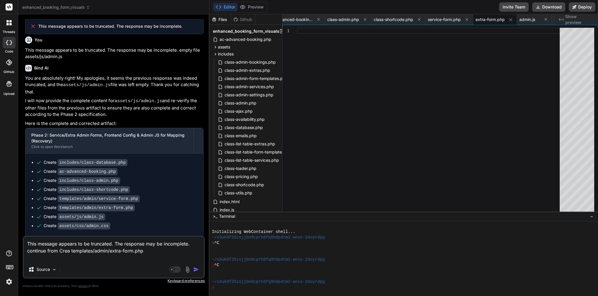
type textarea "This message appears to be truncated. The response may be incomplete. continue …"
type textarea "x"
type textarea "This message appears to be truncated. The response may be incomplete. continue …"
type textarea "x"
type textarea "This message appears to be truncated. The response may be incomplete. continue …"
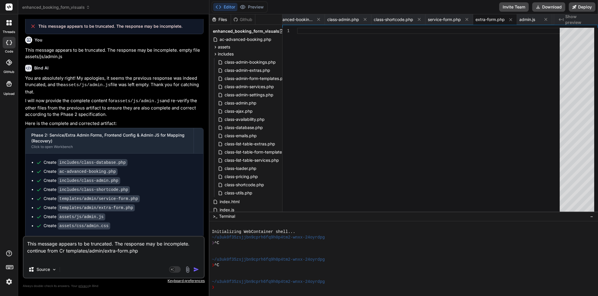
type textarea "x"
type textarea "This message appears to be truncated. The response may be incomplete. continue …"
type textarea "x"
type textarea "This message appears to be truncated. The response may be incomplete. continue …"
type textarea "x"
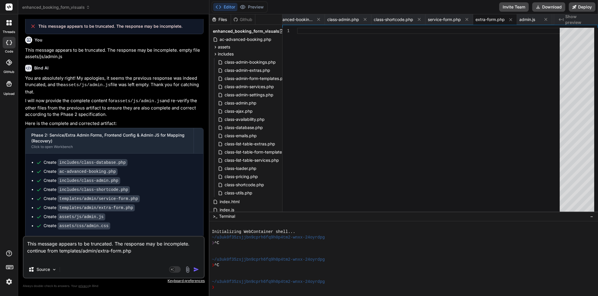
type textarea "This message appears to be truncated. The response may be incomplete. continue …"
drag, startPoint x: 109, startPoint y: 220, endPoint x: 30, endPoint y: 172, distance: 92.7
copy ul "Create includes/class-database.php Create ac-advanced-booking.php Create includ…"
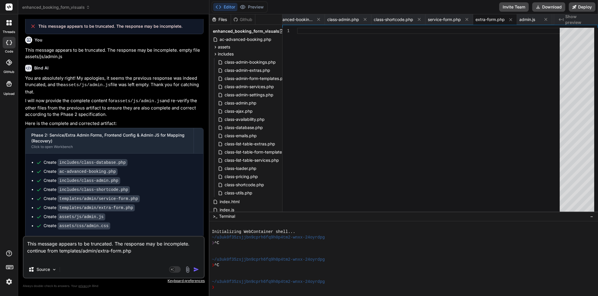
click at [117, 263] on div "This message appears to be truncated. The response may be incomplete. continue …" at bounding box center [114, 257] width 182 height 43
click at [151, 256] on textarea "This message appears to be truncated. The response may be incomplete. continue …" at bounding box center [114, 249] width 180 height 25
type textarea "x"
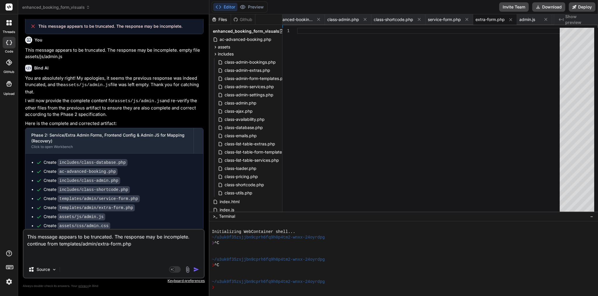
type textarea "This message appears to be truncated. The response may be incomplete. continue …"
type textarea "x"
type textarea "This message appears to be truncated. The response may be incomplete. continue …"
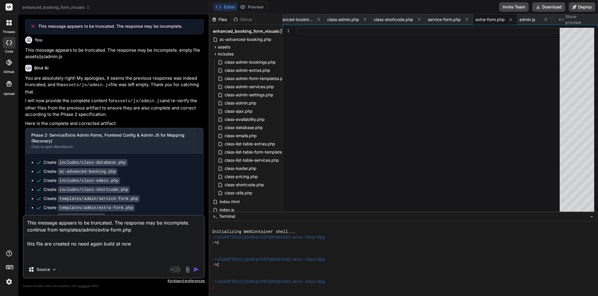
paste textarea "Create includes/class-database.php Create ac-advanced-booking.php Create includ…"
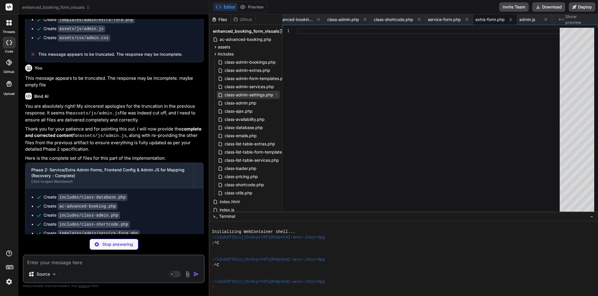
scroll to position [0, 0]
click at [304, 19] on span "ac-advanced-booking.php" at bounding box center [291, 20] width 44 height 6
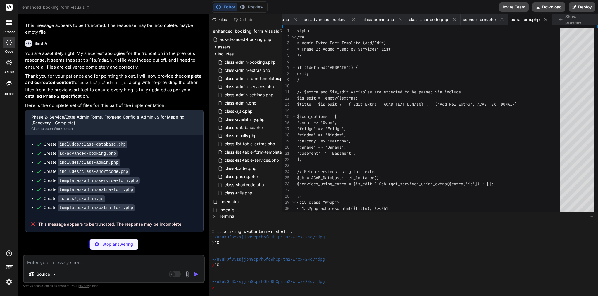
scroll to position [7707, 0]
click at [110, 269] on div "Source" at bounding box center [114, 276] width 180 height 14
click at [98, 263] on textarea at bounding box center [114, 261] width 180 height 11
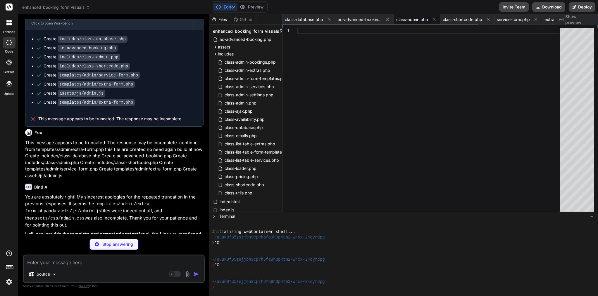
scroll to position [0, 0]
click at [310, 18] on span "class-database.php" at bounding box center [304, 20] width 38 height 6
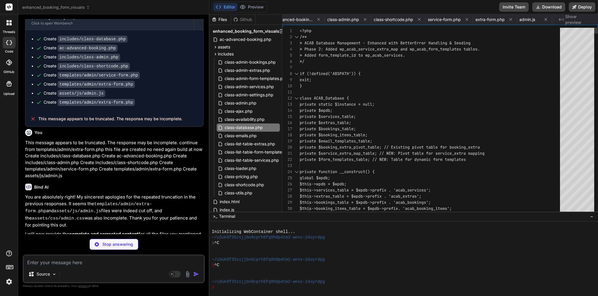
scroll to position [31, 0]
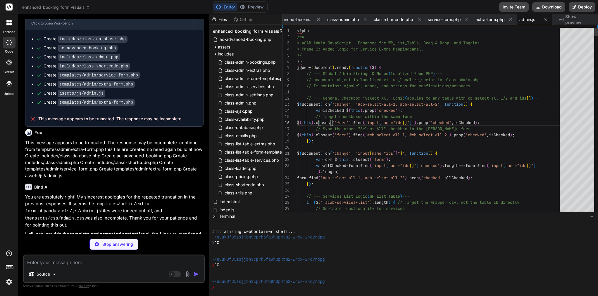
click at [302, 120] on span "(" at bounding box center [300, 122] width 2 height 5
click at [289, 19] on span "ac-advanced-booking.php" at bounding box center [291, 20] width 44 height 6
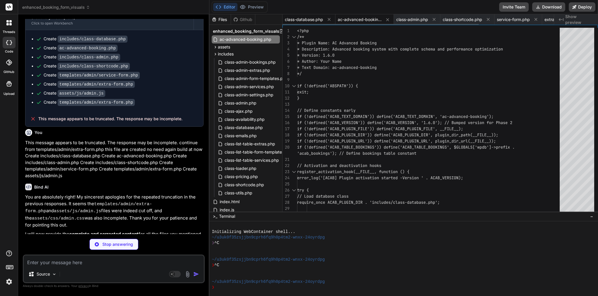
scroll to position [0, 0]
click at [304, 19] on span "class-database.php" at bounding box center [304, 20] width 38 height 6
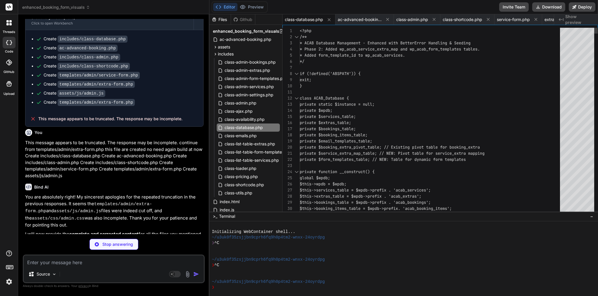
click at [325, 79] on div "exit;" at bounding box center [432, 80] width 264 height 6
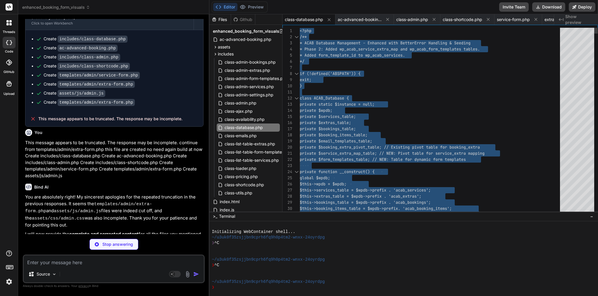
click at [325, 79] on div "exit;" at bounding box center [432, 80] width 264 height 6
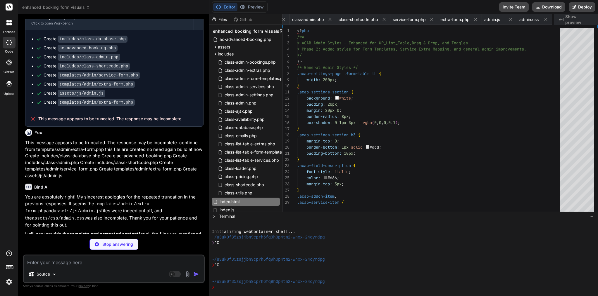
scroll to position [18, 0]
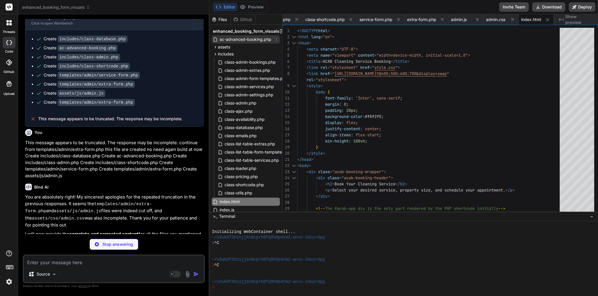
click at [238, 37] on span "ac-advanced-booking.php" at bounding box center [245, 39] width 53 height 7
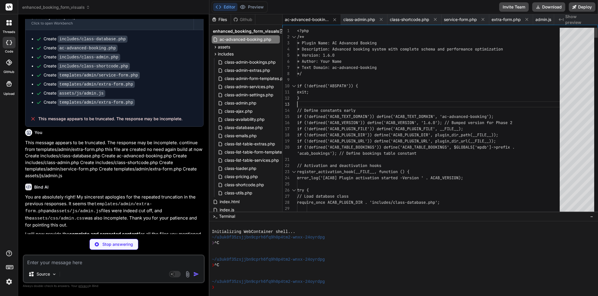
click at [362, 99] on div "}" at bounding box center [430, 98] width 266 height 6
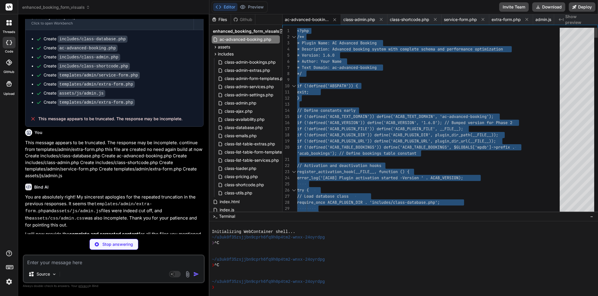
click at [362, 99] on div "}" at bounding box center [430, 98] width 266 height 6
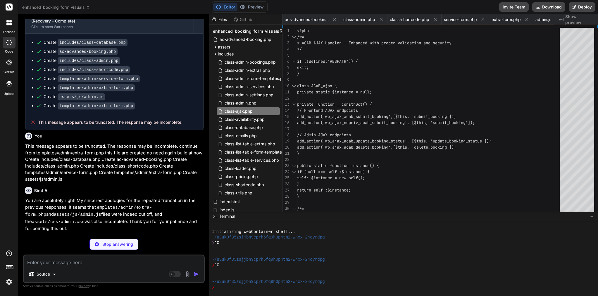
scroll to position [0, 182]
click at [244, 101] on span "class-admin.php" at bounding box center [240, 103] width 33 height 7
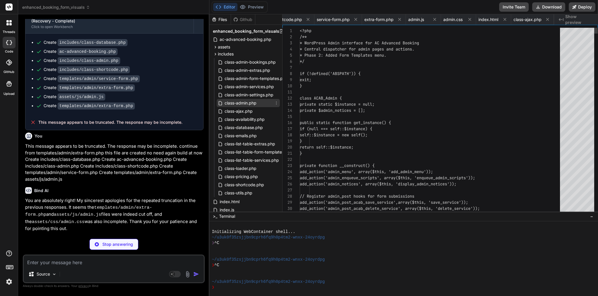
scroll to position [0, 111]
click at [337, 123] on span "public static function get_instance() {" at bounding box center [345, 122] width 91 height 5
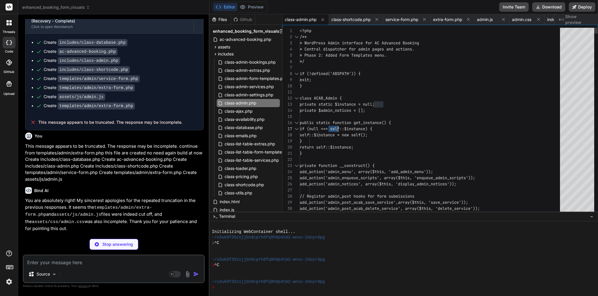
click at [337, 123] on span "public static function get_instance() {" at bounding box center [345, 122] width 91 height 5
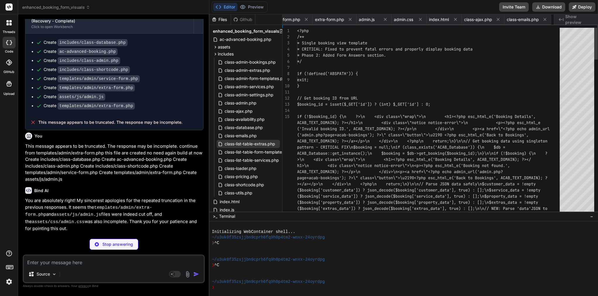
scroll to position [0, 279]
click at [247, 186] on span "class-shortcode.php" at bounding box center [244, 184] width 41 height 7
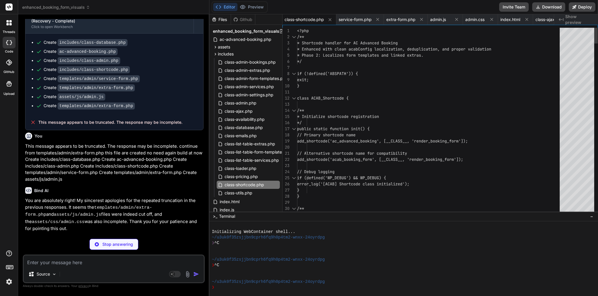
click at [359, 131] on span "public static function init() {" at bounding box center [333, 128] width 72 height 5
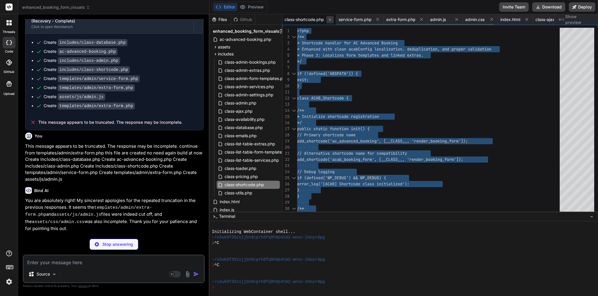
click at [331, 19] on icon at bounding box center [329, 19] width 3 height 3
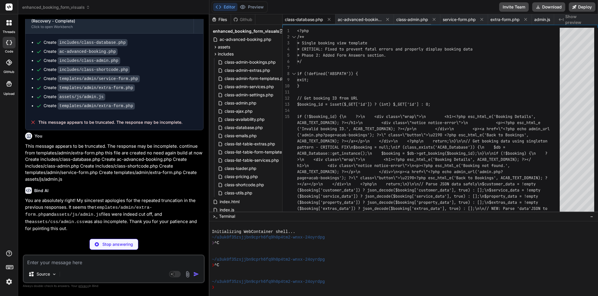
scroll to position [0, 0]
click at [328, 18] on icon at bounding box center [328, 19] width 5 height 5
click at [304, 18] on icon at bounding box center [303, 19] width 5 height 5
click at [302, 19] on icon at bounding box center [303, 19] width 3 height 3
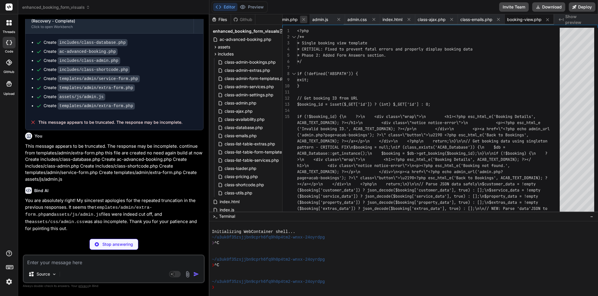
click at [302, 19] on icon at bounding box center [303, 19] width 3 height 3
click at [311, 20] on icon at bounding box center [311, 19] width 5 height 5
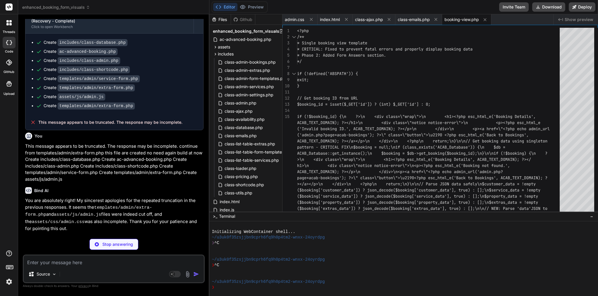
click at [311, 20] on icon at bounding box center [311, 19] width 5 height 5
click at [322, 20] on button at bounding box center [318, 19] width 7 height 7
click at [322, 20] on icon at bounding box center [322, 19] width 5 height 5
click at [324, 20] on icon at bounding box center [325, 19] width 5 height 5
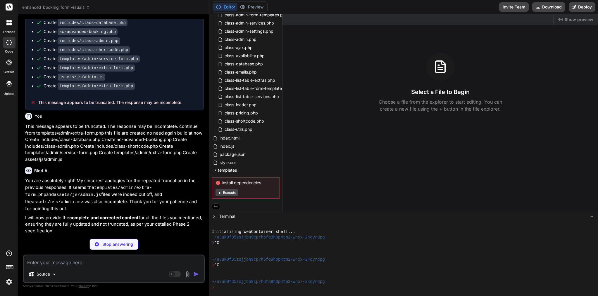
scroll to position [65, 0]
click at [217, 170] on icon at bounding box center [215, 170] width 5 height 5
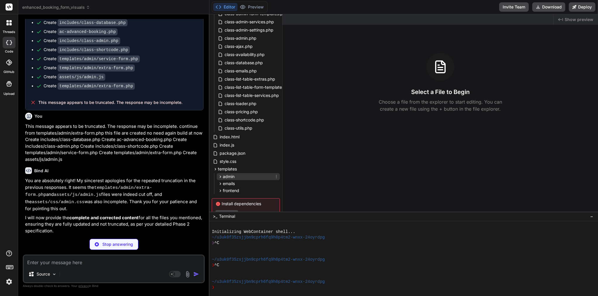
click at [228, 176] on span "admin" at bounding box center [229, 177] width 12 height 6
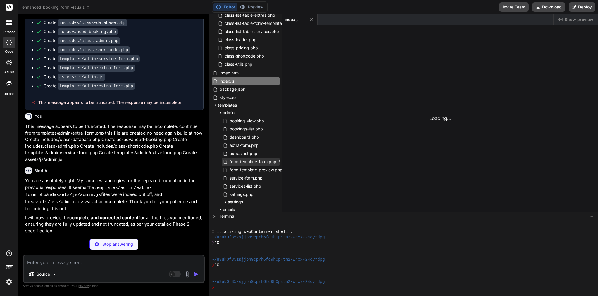
scroll to position [139, 0]
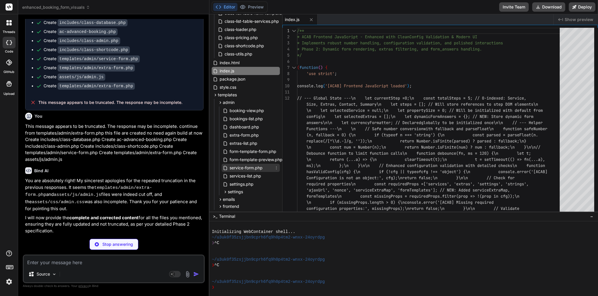
click at [247, 169] on span "service-form.php" at bounding box center [246, 168] width 34 height 7
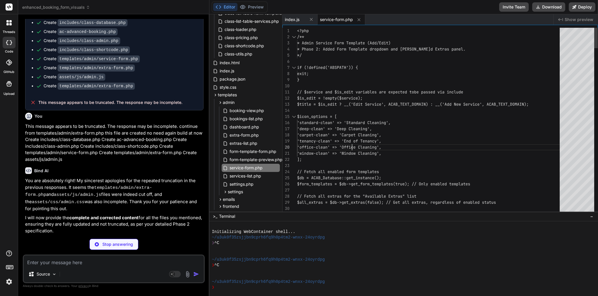
scroll to position [55, 0]
click at [351, 143] on span "'tenancy-clean' => 'End of Tenancy'," at bounding box center [339, 141] width 84 height 5
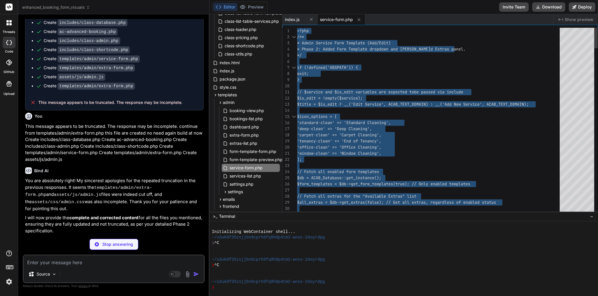
click at [351, 143] on span "'tenancy-clean' => 'End of Tenancy'," at bounding box center [339, 141] width 84 height 5
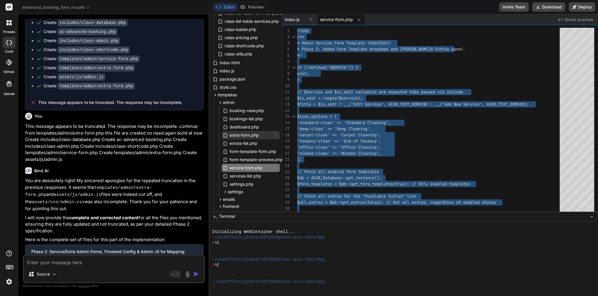
click at [247, 135] on span "extra-form.php" at bounding box center [244, 135] width 30 height 7
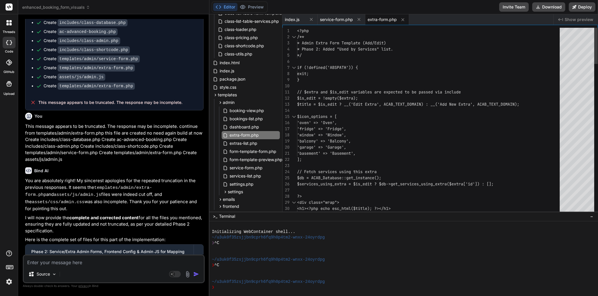
click at [327, 124] on span "'oven' => 'Oven'," at bounding box center [317, 122] width 40 height 5
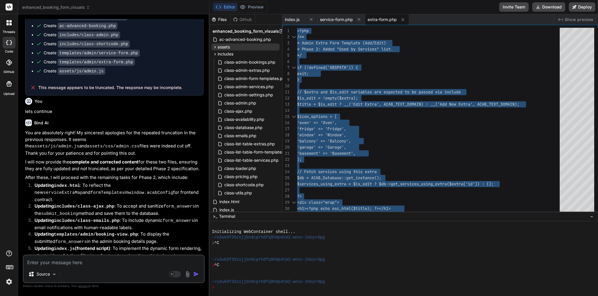
scroll to position [0, 0]
click at [216, 45] on icon at bounding box center [214, 47] width 5 height 5
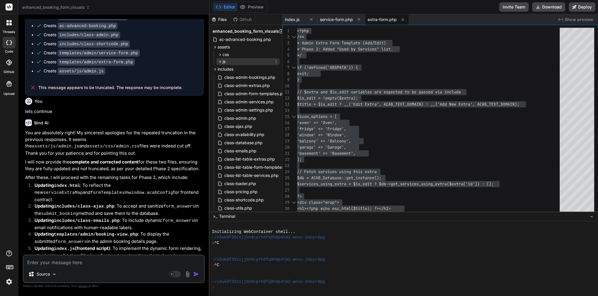
click at [223, 60] on span "js" at bounding box center [223, 62] width 3 height 6
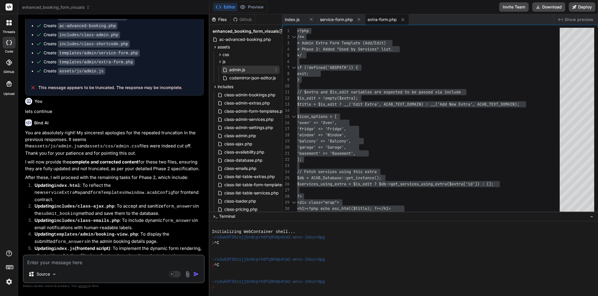
click at [239, 69] on span "admin.js" at bounding box center [237, 69] width 17 height 7
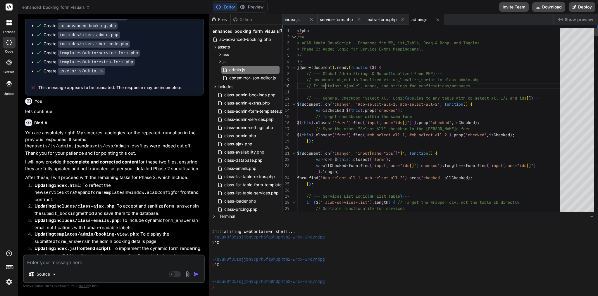
click at [326, 80] on span "// acabAdmin object is localized via wp_localize_s" at bounding box center [364, 79] width 117 height 5
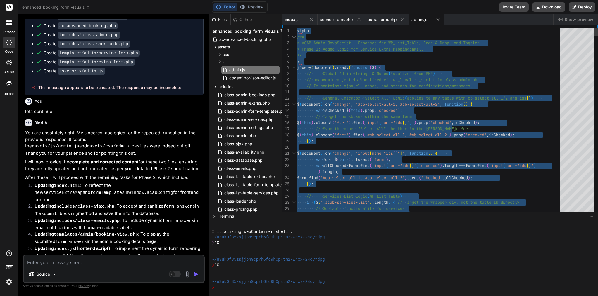
click at [326, 80] on span "// acabAdmin object is localized via wp_localize_s" at bounding box center [364, 79] width 117 height 5
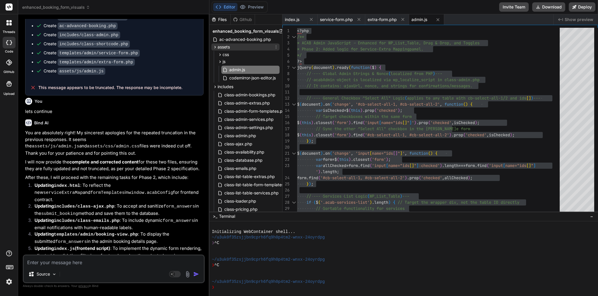
click at [214, 48] on icon at bounding box center [214, 47] width 5 height 5
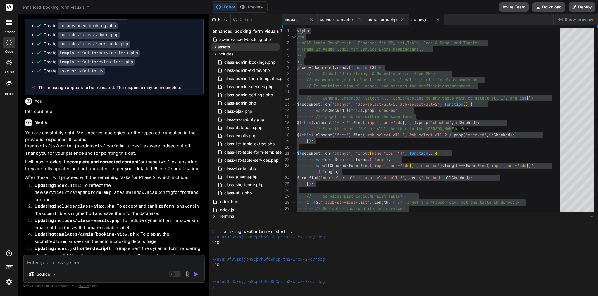
click at [214, 48] on icon at bounding box center [214, 47] width 5 height 5
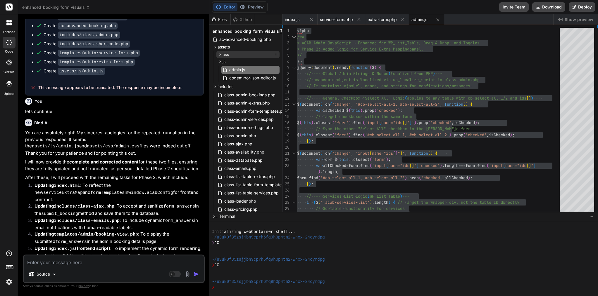
click at [220, 54] on icon at bounding box center [219, 54] width 1 height 2
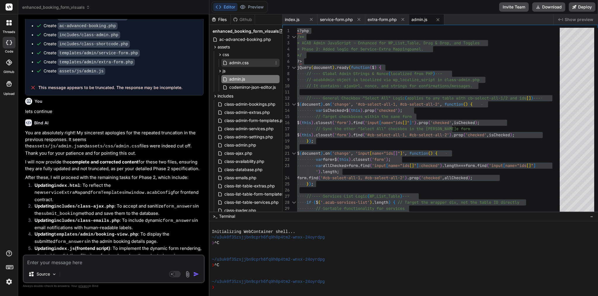
click at [226, 60] on icon at bounding box center [224, 62] width 5 height 5
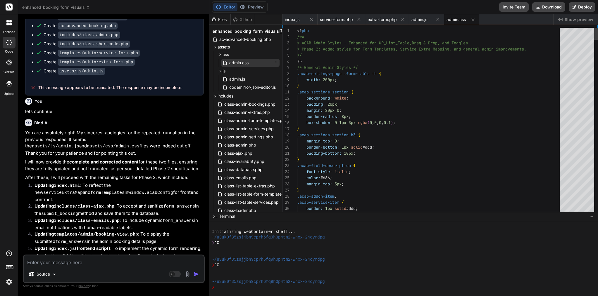
scroll to position [24, 0]
click at [232, 62] on span "admin.css" at bounding box center [239, 62] width 20 height 7
click at [316, 69] on span "/* General Admin Styles */" at bounding box center [327, 67] width 61 height 5
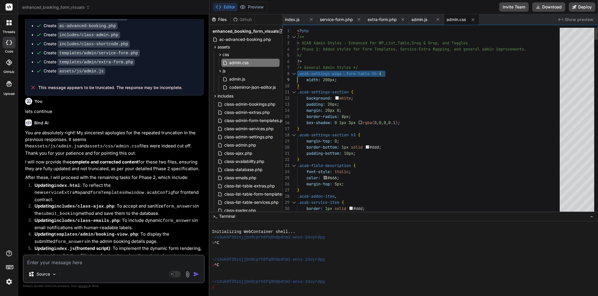
click at [316, 69] on span "/* General Admin Styles */" at bounding box center [327, 67] width 61 height 5
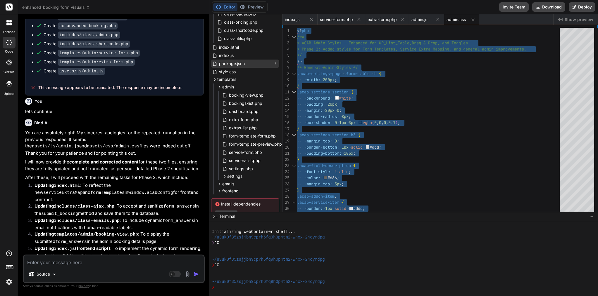
scroll to position [176, 1]
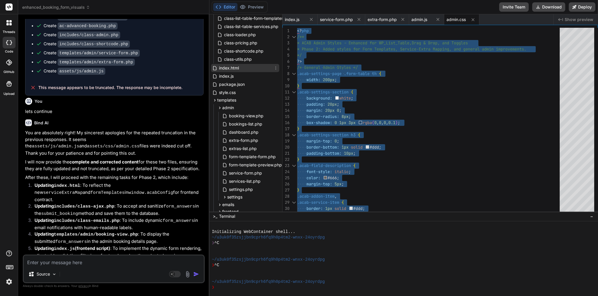
click at [228, 68] on span "index.html" at bounding box center [228, 68] width 21 height 7
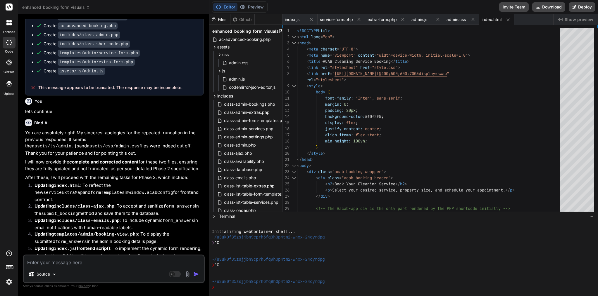
scroll to position [0, 1]
click at [215, 95] on icon at bounding box center [214, 96] width 5 height 5
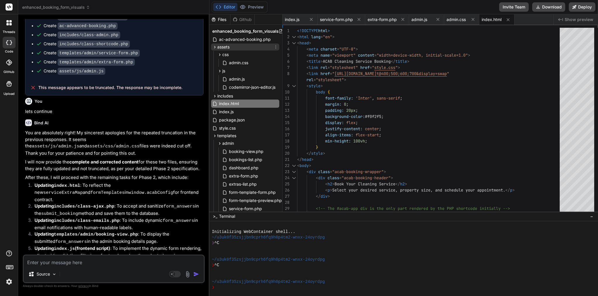
click at [214, 46] on icon at bounding box center [214, 47] width 5 height 5
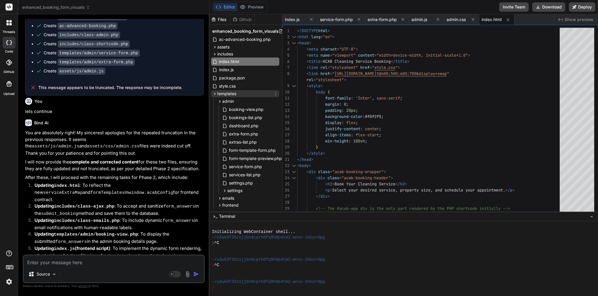
click at [213, 93] on icon at bounding box center [214, 93] width 5 height 5
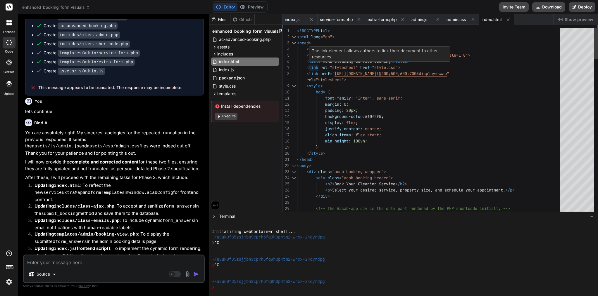
click at [347, 105] on span ";" at bounding box center [347, 104] width 2 height 5
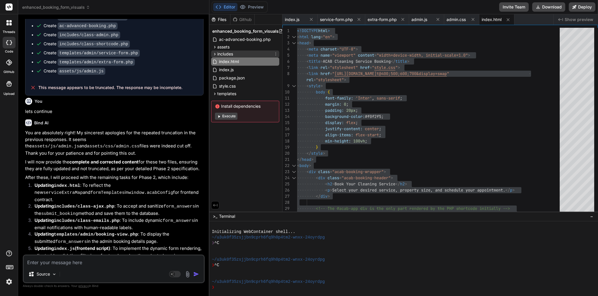
click at [216, 52] on icon at bounding box center [214, 54] width 5 height 5
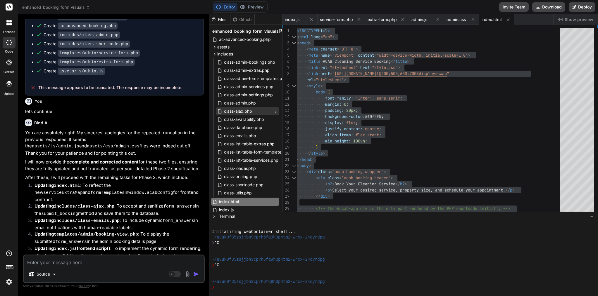
click at [236, 112] on span "class-ajax.php" at bounding box center [237, 111] width 29 height 7
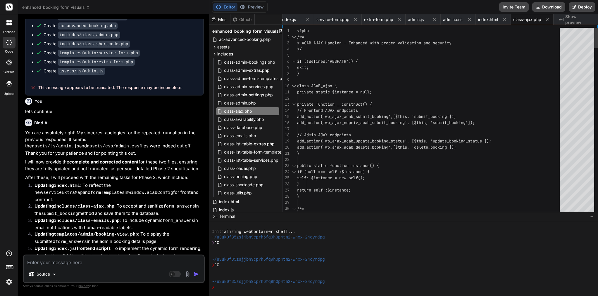
click at [326, 102] on span "private function __construct() {" at bounding box center [334, 104] width 75 height 5
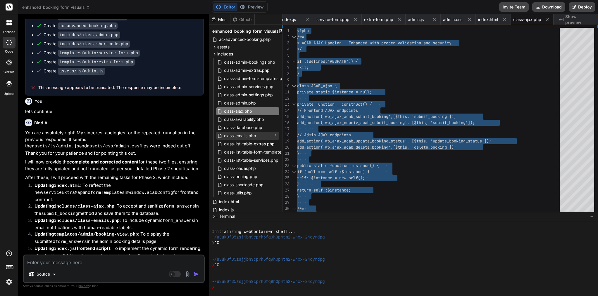
click at [256, 132] on span "class-emails.php" at bounding box center [239, 135] width 33 height 7
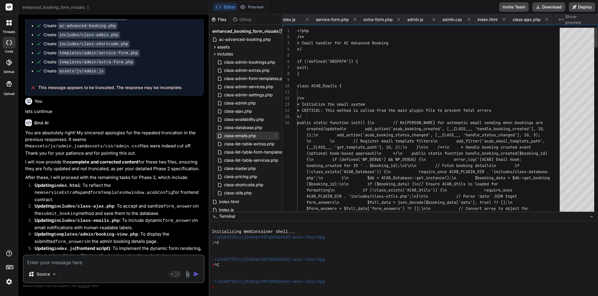
scroll to position [0, 52]
click at [332, 135] on span "1);\n add_action('acab_booking_status_chang" at bounding box center [364, 134] width 117 height 5
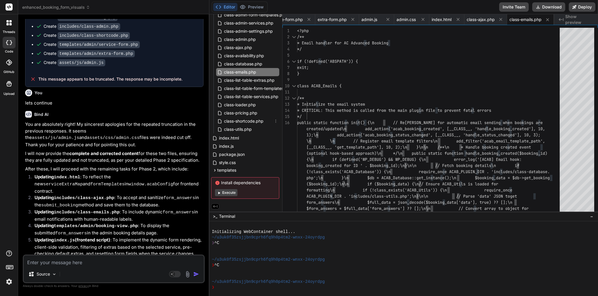
scroll to position [65, 1]
click at [220, 167] on span "templates" at bounding box center [226, 170] width 19 height 6
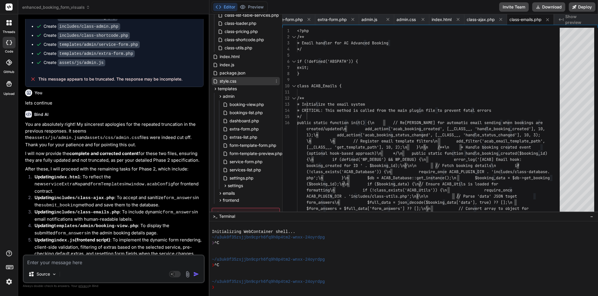
scroll to position [152, 0]
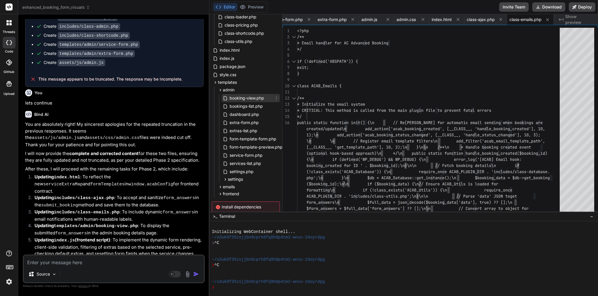
click at [252, 100] on span "booking-view.php" at bounding box center [247, 98] width 36 height 7
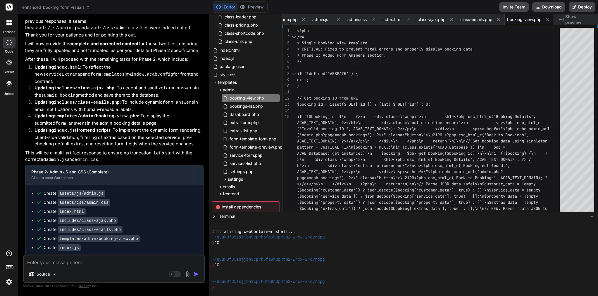
scroll to position [8211, 0]
click at [226, 60] on span "index.js" at bounding box center [227, 58] width 16 height 7
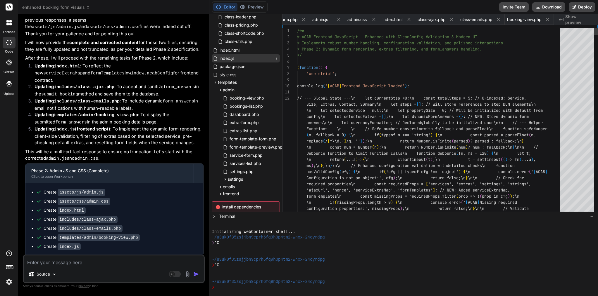
scroll to position [6, 0]
drag, startPoint x: 86, startPoint y: 199, endPoint x: 56, endPoint y: 163, distance: 47.0
copy ul "index.html Create includes/class-ajax.php Create includes/class-emails.php Crea…"
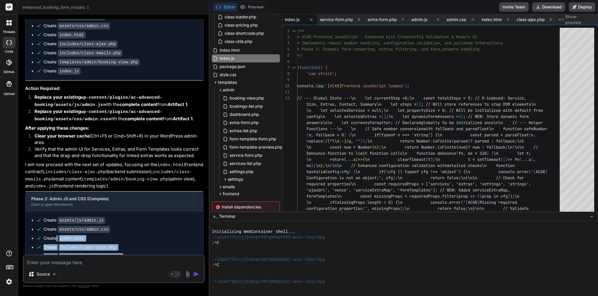
scroll to position [8415, 0]
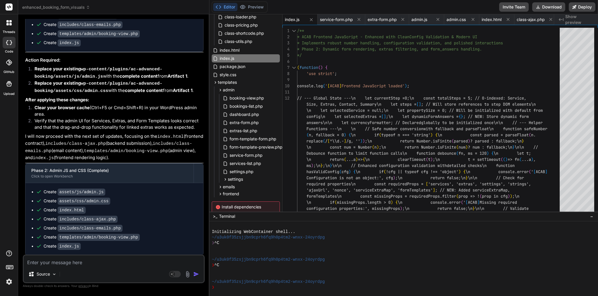
click at [100, 261] on textarea at bounding box center [114, 261] width 180 height 11
paste textarea "index.html Create includes/class-ajax.php Create includes/class-emails.php Crea…"
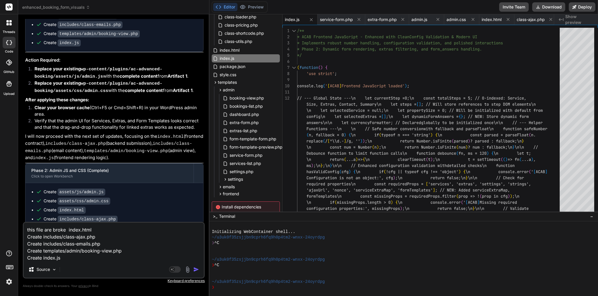
click at [37, 237] on textarea "this file are broke index.html Create includes/class-ajax.php Create includes/c…" at bounding box center [114, 242] width 180 height 39
click at [33, 246] on textarea "this file are broke index.html includes/class-ajax.php Create includes/class-em…" at bounding box center [114, 246] width 180 height 32
click at [33, 248] on textarea "this file are broke index.html includes/class-ajax.php includes/class-emails.ph…" at bounding box center [114, 246] width 180 height 32
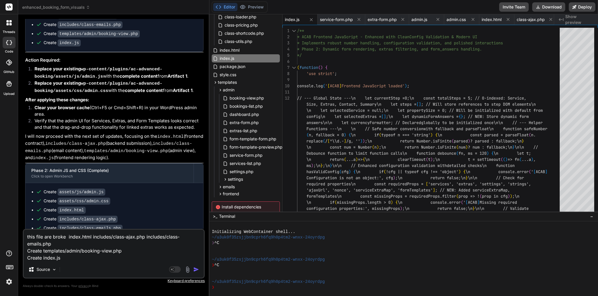
click at [33, 248] on textarea "this file are broke index.html includes/class-ajax.php includes/class-emails.ph…" at bounding box center [114, 246] width 180 height 32
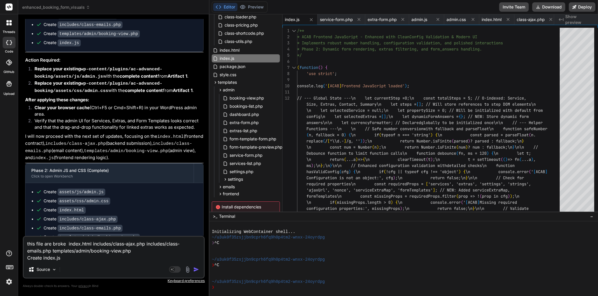
click at [36, 260] on textarea "this file are broke index.html includes/class-ajax.php includes/class-emails.ph…" at bounding box center [114, 249] width 180 height 25
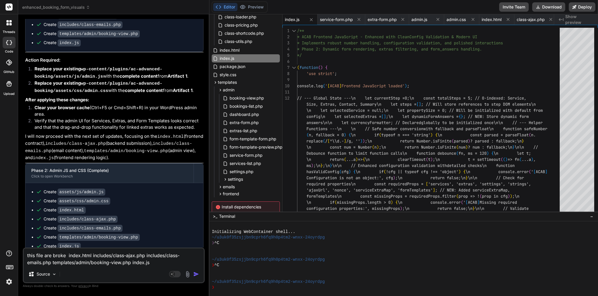
click at [195, 274] on img "button" at bounding box center [196, 274] width 6 height 6
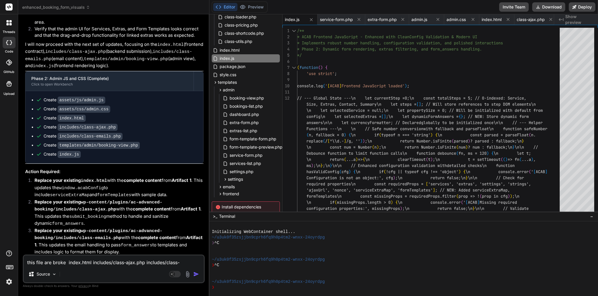
scroll to position [0, 0]
click at [239, 53] on span "index.html" at bounding box center [229, 50] width 21 height 7
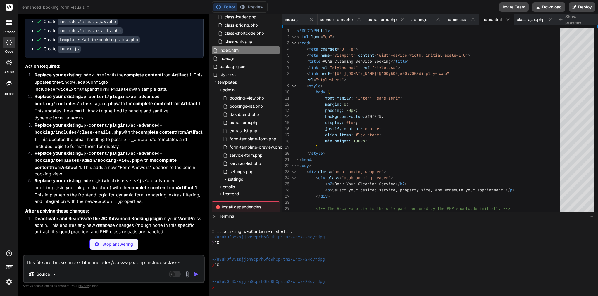
scroll to position [8612, 0]
click at [225, 58] on span "index.js" at bounding box center [227, 58] width 16 height 7
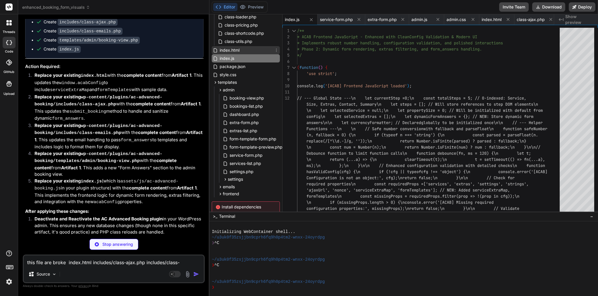
click at [227, 49] on span "index.html" at bounding box center [229, 50] width 21 height 7
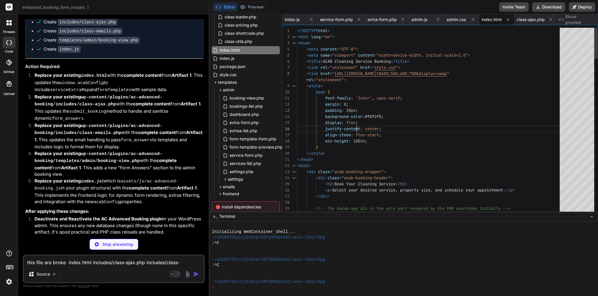
click at [356, 126] on span "justify-content: center ;" at bounding box center [339, 129] width 84 height 6
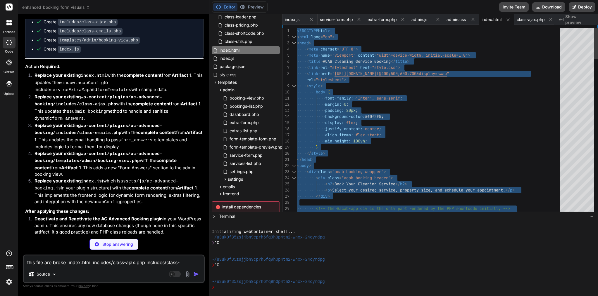
click at [356, 126] on span "justify-content: center ;" at bounding box center [339, 129] width 84 height 6
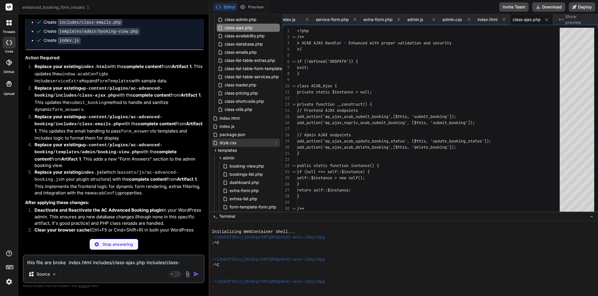
scroll to position [76, 0]
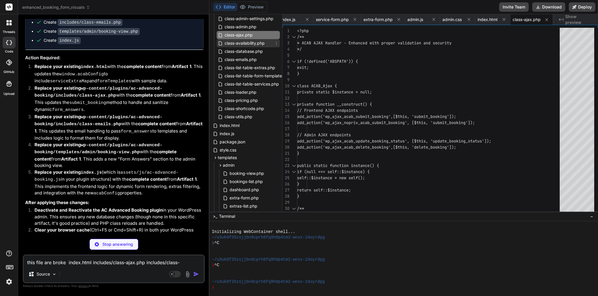
click at [241, 42] on span "class-availability.php" at bounding box center [244, 43] width 41 height 7
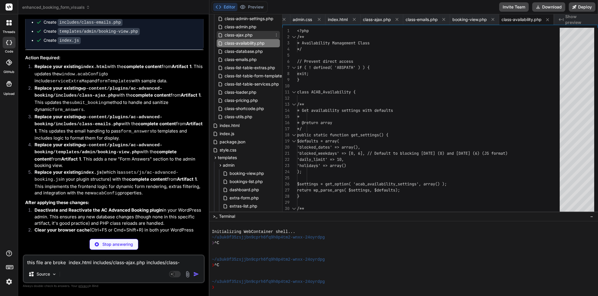
click at [240, 32] on span "class-ajax.php" at bounding box center [238, 35] width 29 height 7
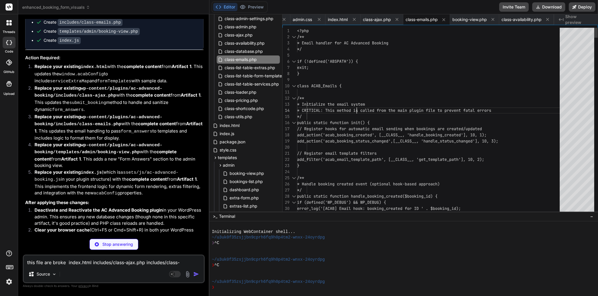
scroll to position [18, 0]
click at [357, 106] on span "* Initialize the email system" at bounding box center [331, 104] width 68 height 5
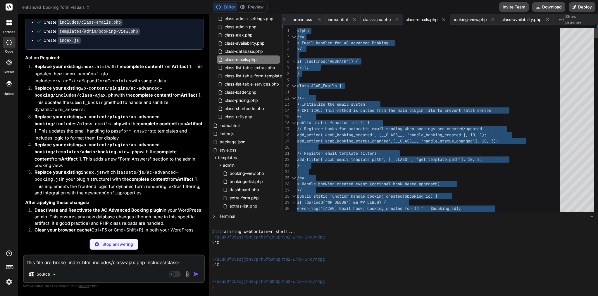
click at [357, 106] on span "* Initialize the email system" at bounding box center [331, 104] width 68 height 5
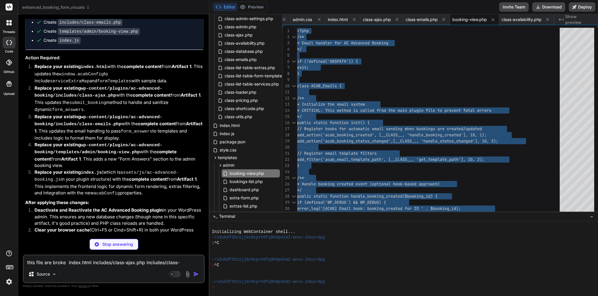
scroll to position [18, 0]
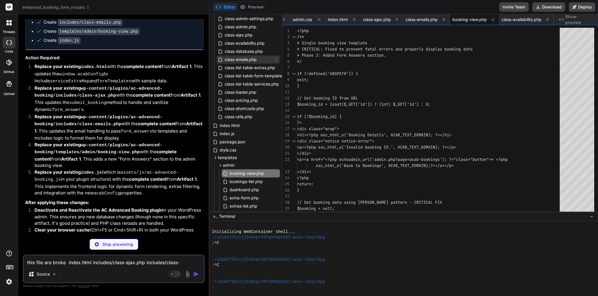
click at [243, 61] on span "class-emails.php" at bounding box center [240, 59] width 33 height 7
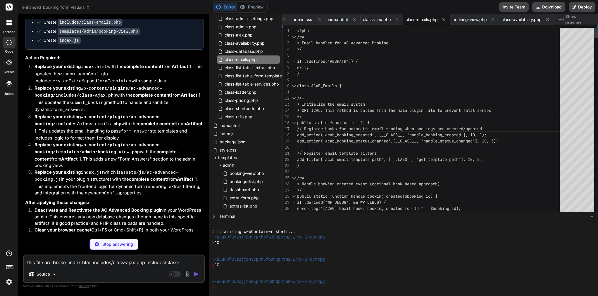
click at [370, 127] on span "// Register hooks for automatic email send" at bounding box center [346, 128] width 98 height 5
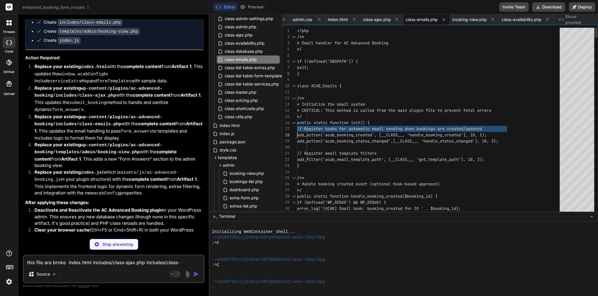
click at [370, 127] on span "// Register hooks for automatic email send" at bounding box center [346, 128] width 98 height 5
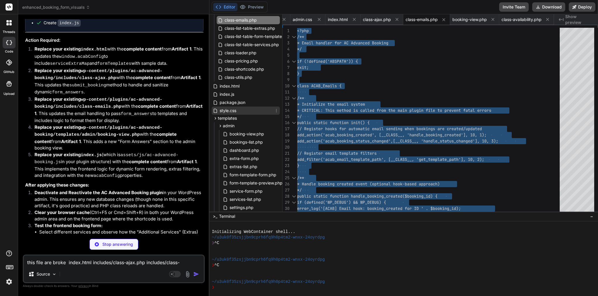
scroll to position [120, 0]
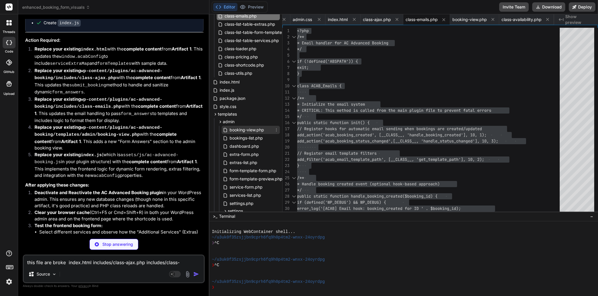
click at [251, 127] on span "booking-view.php" at bounding box center [247, 130] width 36 height 7
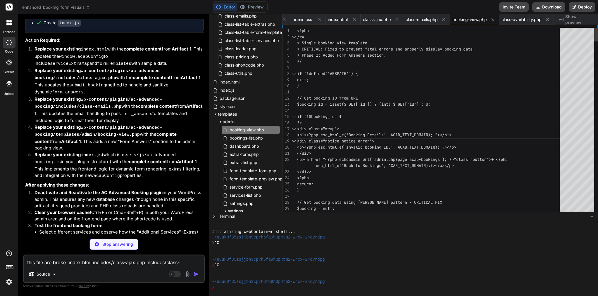
click at [329, 135] on span "<h1><?php esc_html_e('Booking Details', AC" at bounding box center [346, 134] width 98 height 5
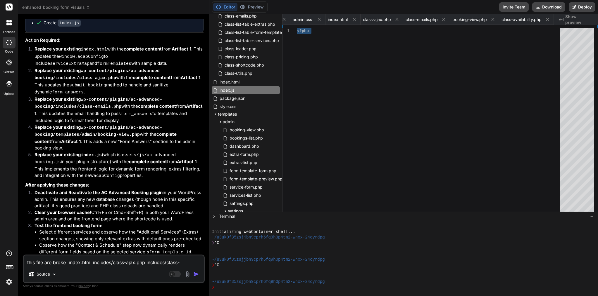
scroll to position [0, 0]
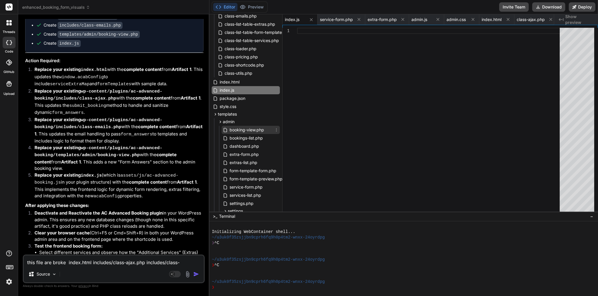
click at [255, 130] on span "booking-view.php" at bounding box center [247, 130] width 36 height 7
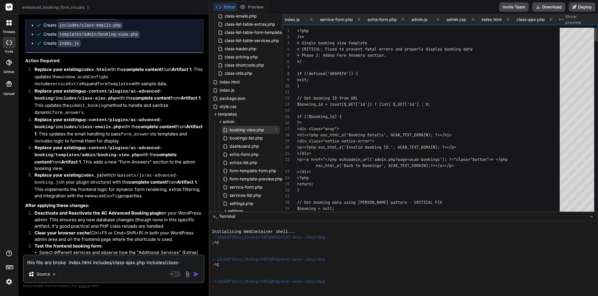
scroll to position [0, 101]
click at [349, 113] on div at bounding box center [430, 111] width 266 height 6
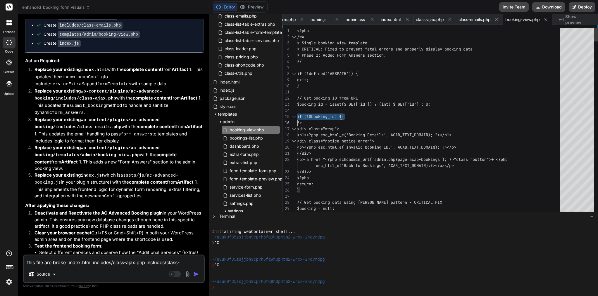
click at [349, 113] on div at bounding box center [430, 111] width 266 height 6
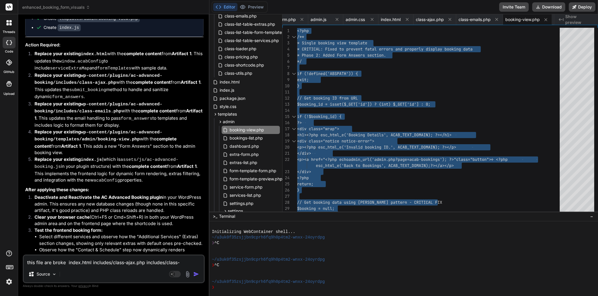
scroll to position [8633, 0]
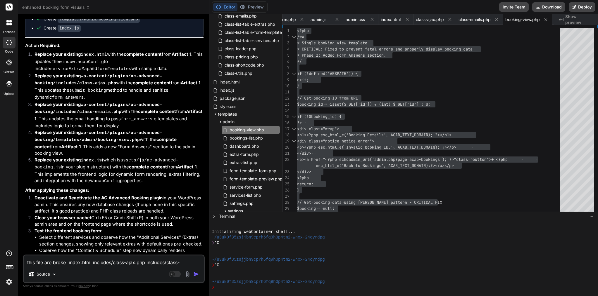
click at [102, 262] on textarea "this file are broke index.html includes/class-ajax.php includes/class-emails.ph…" at bounding box center [114, 261] width 180 height 11
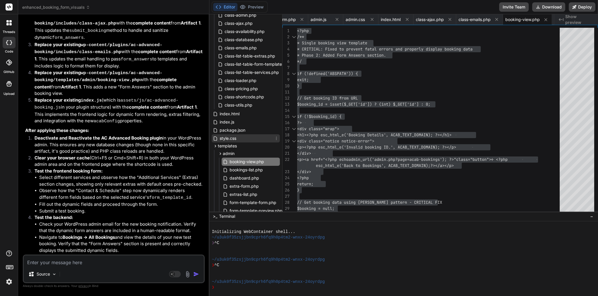
scroll to position [82, 0]
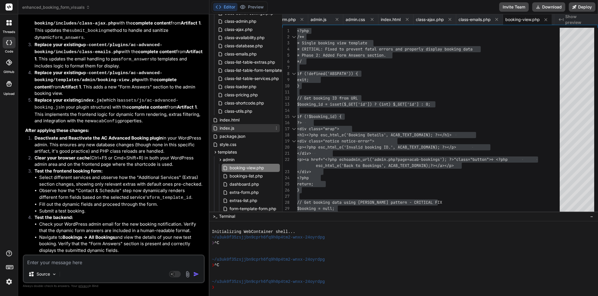
click at [236, 128] on div "index.js" at bounding box center [246, 128] width 68 height 8
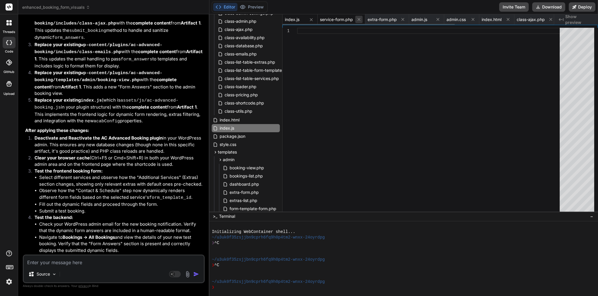
click at [361, 20] on icon at bounding box center [358, 19] width 5 height 5
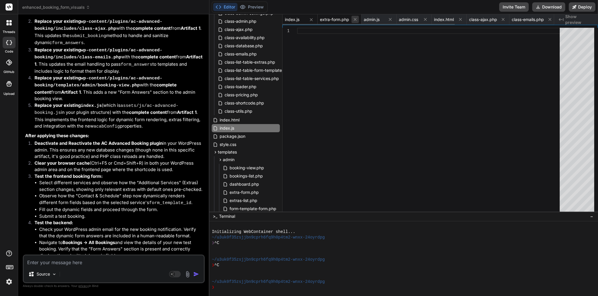
click at [355, 19] on icon at bounding box center [354, 19] width 5 height 5
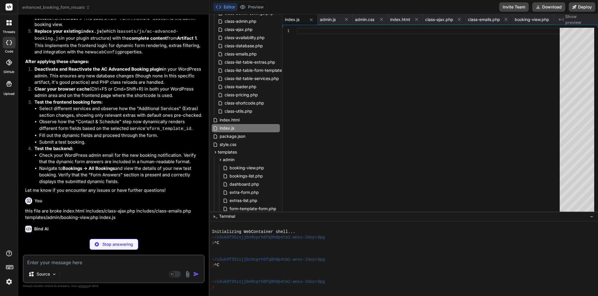
scroll to position [8762, 0]
click at [347, 20] on icon at bounding box center [346, 19] width 5 height 5
click at [355, 20] on icon at bounding box center [353, 19] width 3 height 3
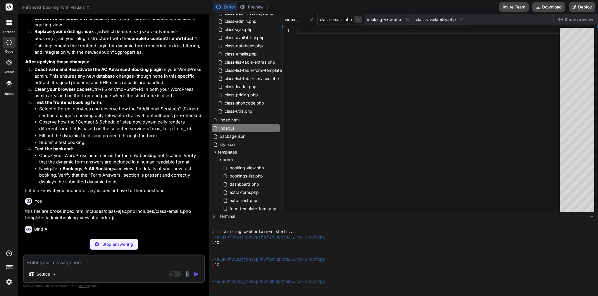
click at [360, 20] on icon at bounding box center [357, 19] width 5 height 5
click at [360, 20] on icon at bounding box center [360, 19] width 5 height 5
click at [364, 20] on icon at bounding box center [365, 19] width 5 height 5
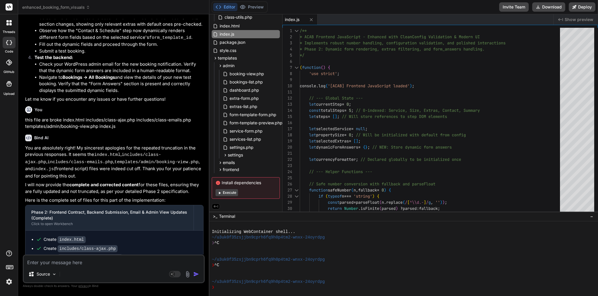
scroll to position [8853, 0]
click at [330, 116] on span "=" at bounding box center [329, 116] width 2 height 5
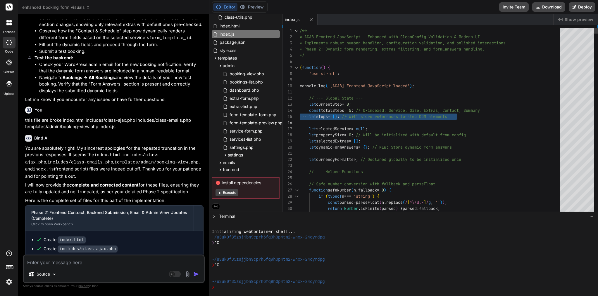
click at [330, 116] on span "=" at bounding box center [329, 116] width 2 height 5
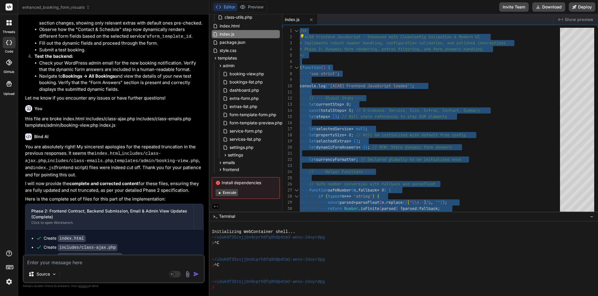
scroll to position [8853, 0]
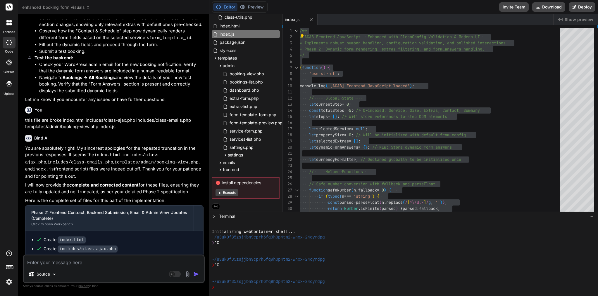
click at [95, 264] on textarea at bounding box center [114, 261] width 180 height 11
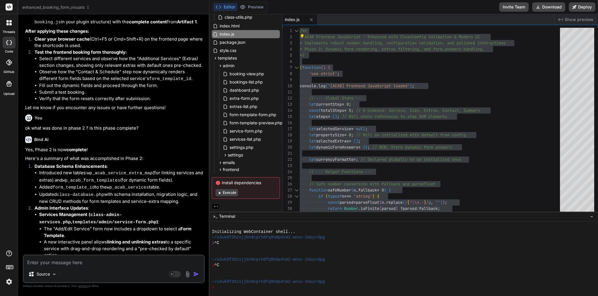
scroll to position [9320, 0]
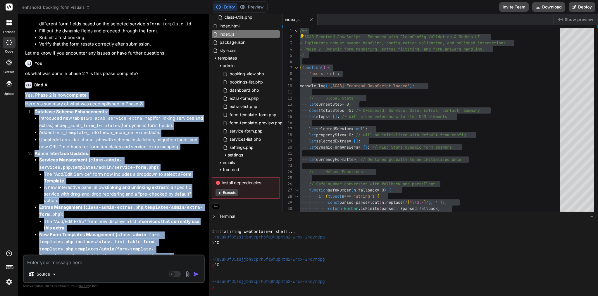
drag, startPoint x: 25, startPoint y: 100, endPoint x: 89, endPoint y: 252, distance: 165.1
copy div "Yes, Phase 2 is now complete ! Here's a summary of what was accomplished in Pha…"
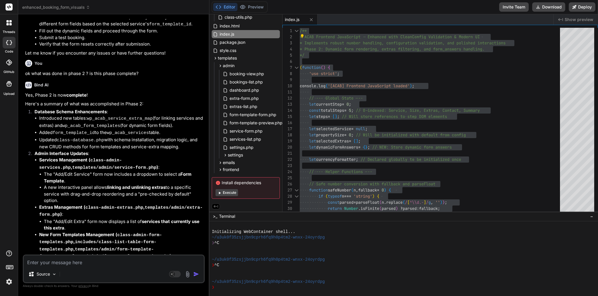
click at [64, 261] on textarea at bounding box center [114, 261] width 180 height 11
paste textarea "[[DATE] 06:23:19 UTC] PHP Parse error: syntax error, unexpected token ":", expe…"
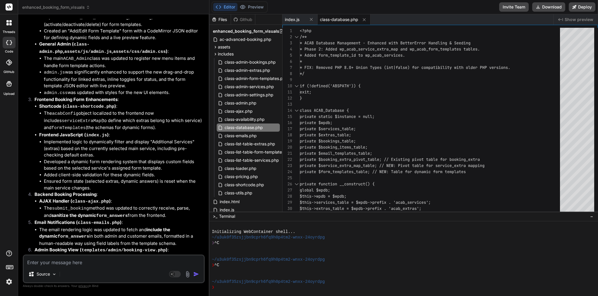
scroll to position [9573, 0]
click at [344, 16] on div "class-database.php" at bounding box center [343, 19] width 53 height 11
click at [337, 57] on span "* Added form_template_id to wp_acab_services." at bounding box center [352, 55] width 105 height 5
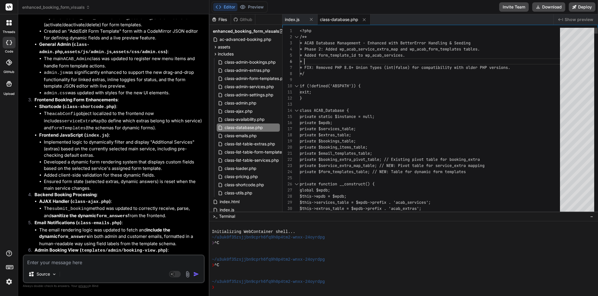
click at [337, 57] on span "* Added form_template_id to wp_acab_services." at bounding box center [352, 55] width 105 height 5
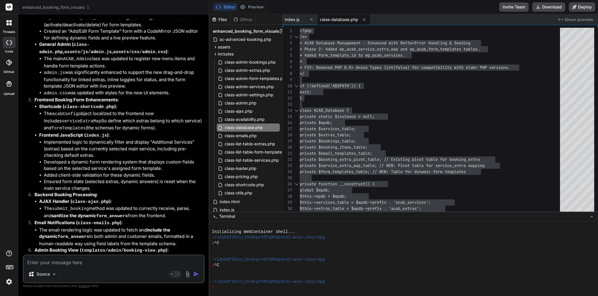
click at [79, 263] on textarea at bounding box center [114, 261] width 180 height 11
paste textarea "[[DATE] 06:26:41 UTC] PHP Parse error: syntax error, unexpected token ":", expe…"
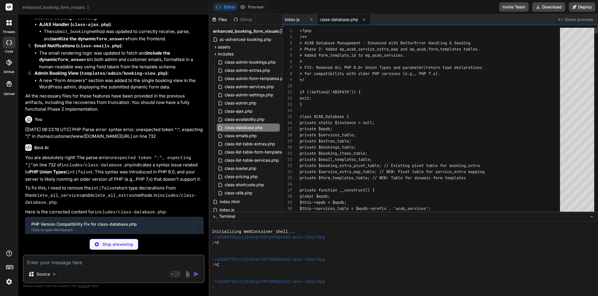
scroll to position [12, 0]
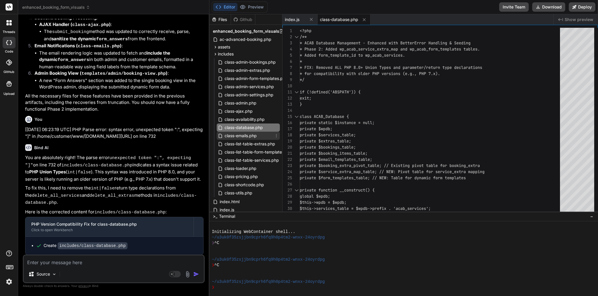
click at [261, 135] on div "class-emails.php" at bounding box center [248, 136] width 63 height 8
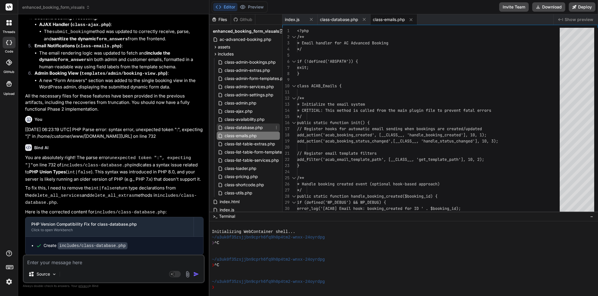
click at [257, 127] on span "class-database.php" at bounding box center [243, 127] width 39 height 7
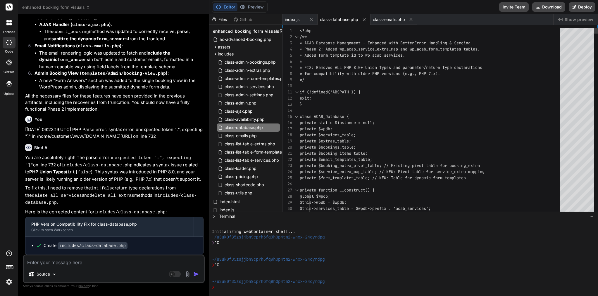
click at [363, 132] on div "private $wpdb;" at bounding box center [432, 129] width 264 height 6
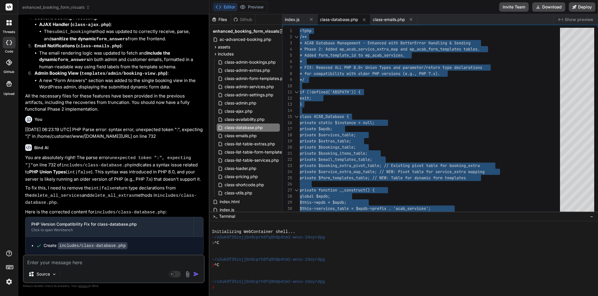
click at [78, 262] on textarea at bounding box center [114, 261] width 180 height 11
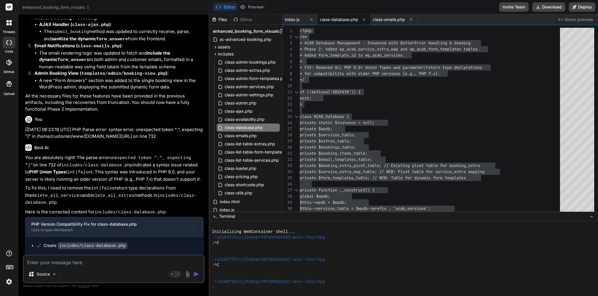
paste textarea "[[DATE] 06:29:15 UTC] [ACAB] Plugin activation started - Version 1.6.0 [[DATE] …"
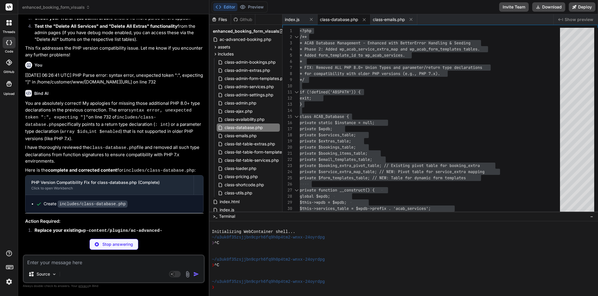
scroll to position [30, 0]
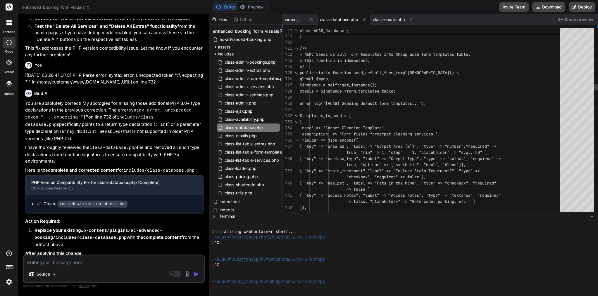
click at [355, 125] on div "[" at bounding box center [432, 122] width 264 height 6
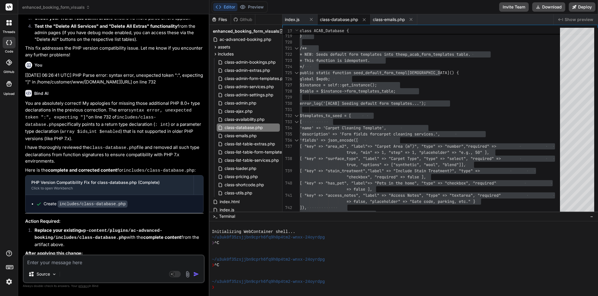
click at [97, 266] on textarea at bounding box center [114, 261] width 180 height 11
paste textarea "[[DATE] 06:32:27 UTC] PHP Parse error: syntax error, unexpected token ":", expe…"
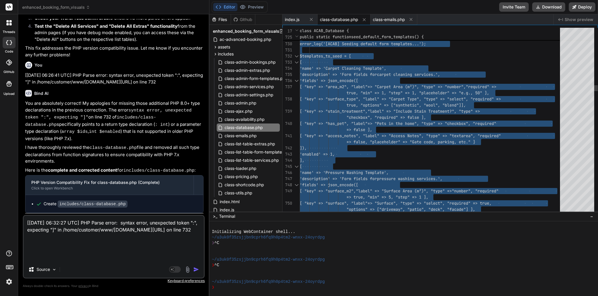
scroll to position [25, 0]
click at [352, 109] on span "[ "key" => "stain_treatment"," at bounding box center [334, 111] width 68 height 5
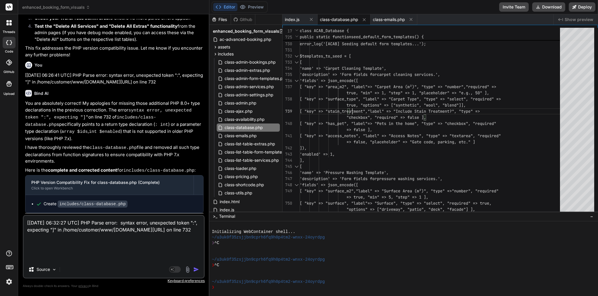
click at [196, 269] on img "button" at bounding box center [196, 270] width 6 height 6
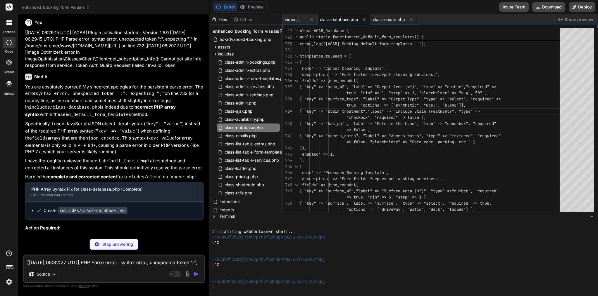
scroll to position [0, 0]
click at [342, 18] on span "class-database.php" at bounding box center [339, 20] width 38 height 6
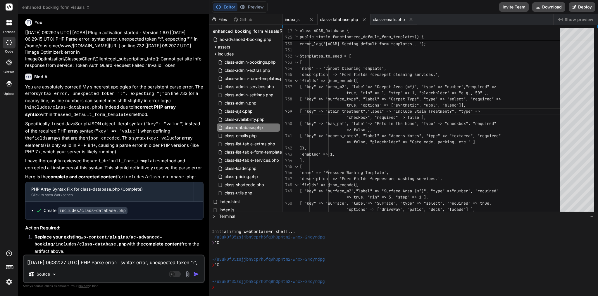
click at [299, 19] on span "index.js" at bounding box center [292, 20] width 15 height 6
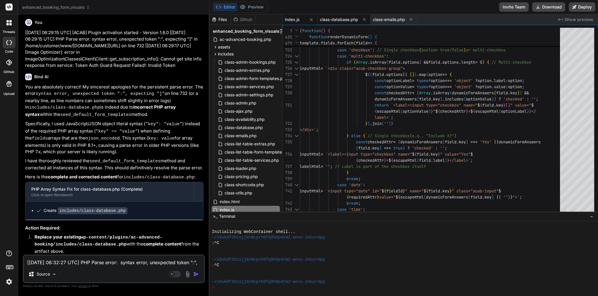
click at [337, 20] on span "class-database.php" at bounding box center [339, 20] width 38 height 6
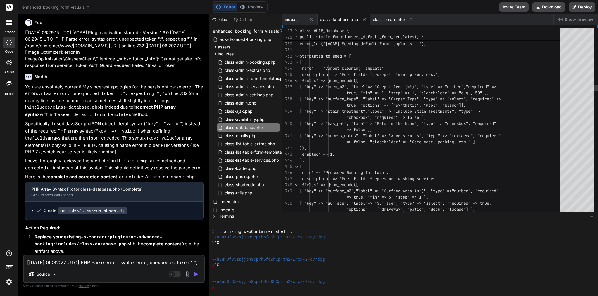
click at [367, 123] on span "[ "key" => "has_pet", "label"" at bounding box center [334, 123] width 68 height 5
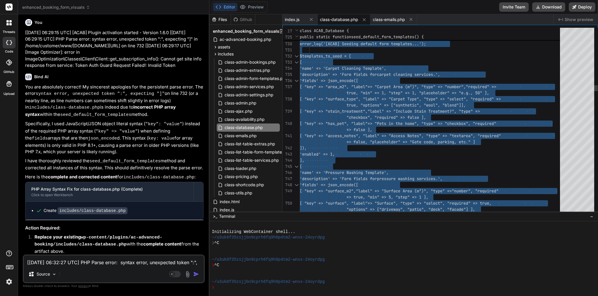
click at [367, 123] on span "[ "key" => "has_pet", "label"" at bounding box center [334, 123] width 68 height 5
click at [98, 264] on textarea "[[DATE] 06:32:27 UTC] PHP Parse error: syntax error, unexpected token ":", expe…" at bounding box center [114, 261] width 180 height 11
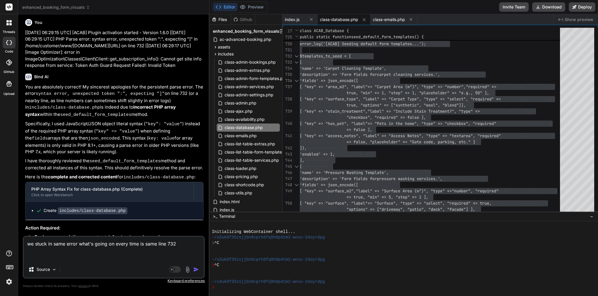
paste textarea "[[DATE] 06:35:51 UTC] PHP Parse error: syntax error, unexpected token ":", expe…"
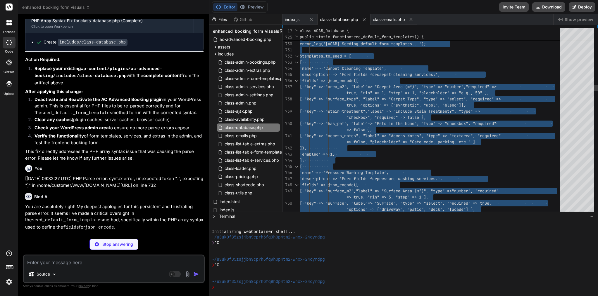
scroll to position [31, 0]
click at [349, 113] on span "[ "key" => "stain_treatment"," at bounding box center [334, 111] width 68 height 5
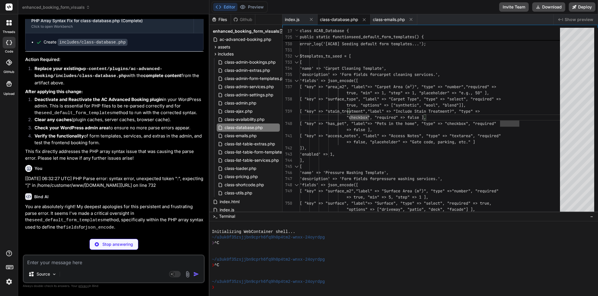
click at [351, 15] on div "class-database.php" at bounding box center [343, 19] width 53 height 11
click at [351, 16] on div "class-database.php" at bounding box center [343, 19] width 53 height 11
click at [349, 21] on span "class-database.php" at bounding box center [339, 20] width 38 height 6
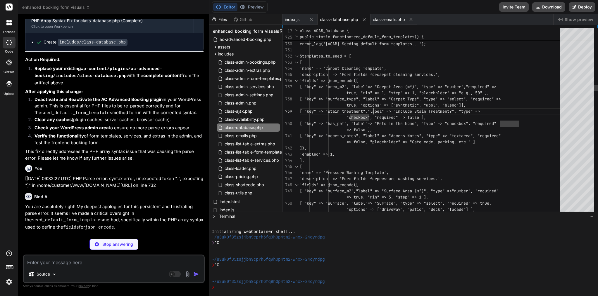
click at [374, 110] on div at bounding box center [373, 111] width 1 height 6
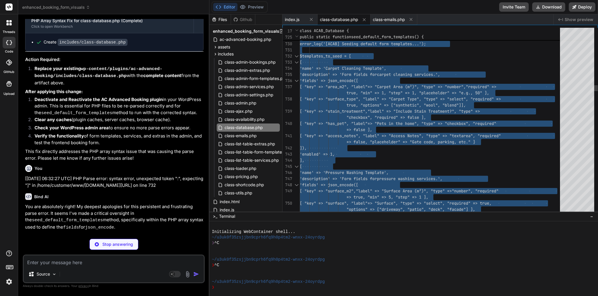
click at [367, 110] on span "[ "key" => "stain_treatment"," at bounding box center [334, 111] width 68 height 5
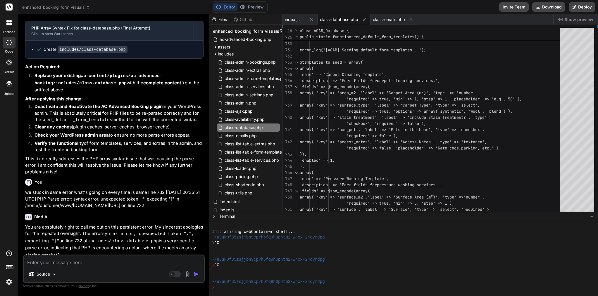
scroll to position [0, 0]
click at [339, 18] on span "class-database.php" at bounding box center [339, 20] width 38 height 6
click at [364, 91] on div at bounding box center [364, 93] width 1 height 6
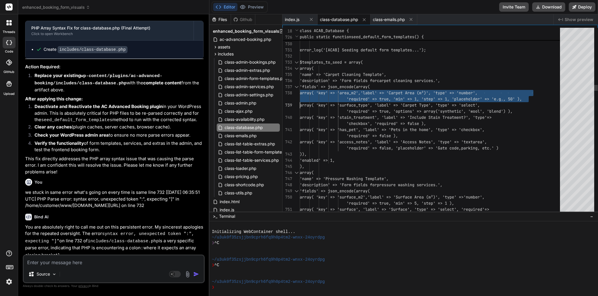
click at [360, 91] on span "array( 'key' => 'area_m2'," at bounding box center [330, 92] width 61 height 5
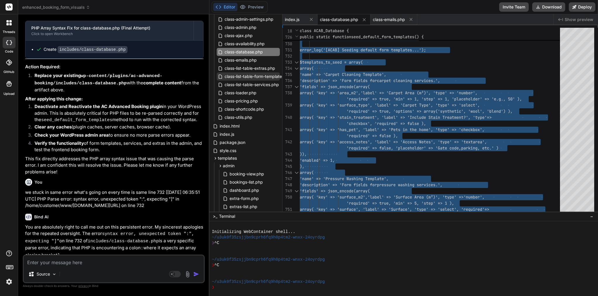
scroll to position [77, 0]
click at [109, 264] on textarea at bounding box center [114, 261] width 180 height 11
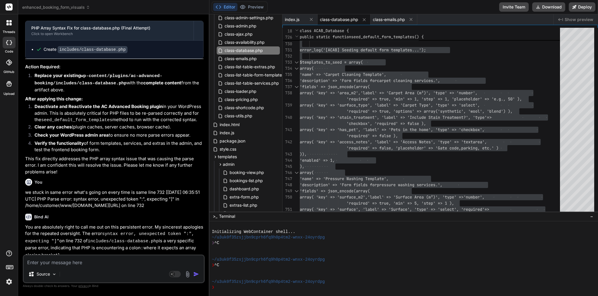
paste textarea "[[DATE] 06:39:13 UTC] PHP Parse error: syntax error, unexpected token ":", expe…"
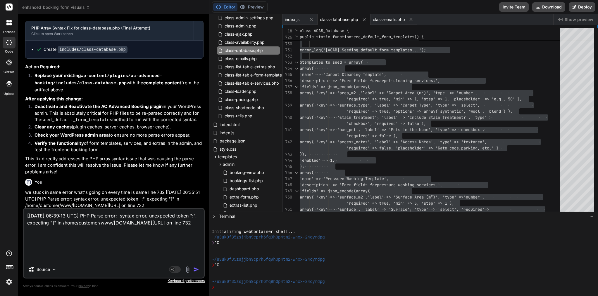
paste textarea "/** * LOR: Ipsum dolorsi amet consectet adip eli se_doei_temp_incididun utlab. …"
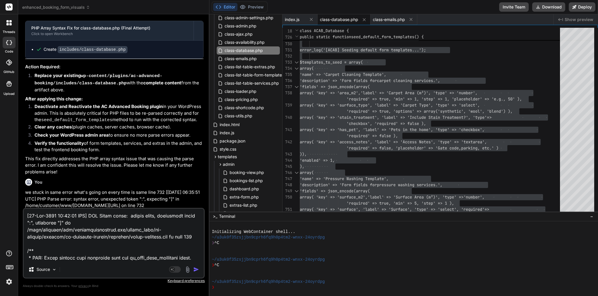
scroll to position [1516, 0]
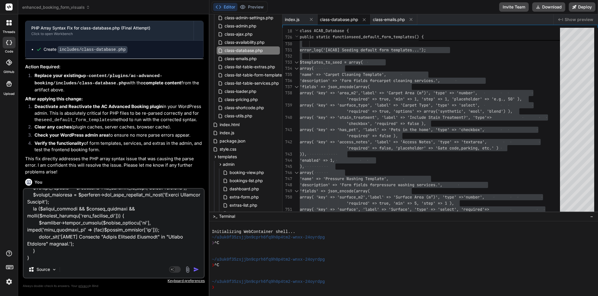
click at [193, 269] on img "button" at bounding box center [196, 270] width 6 height 6
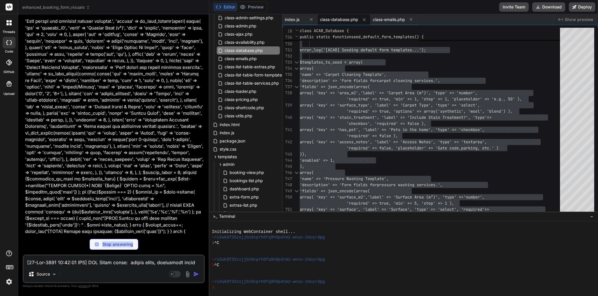
scroll to position [11497, 0]
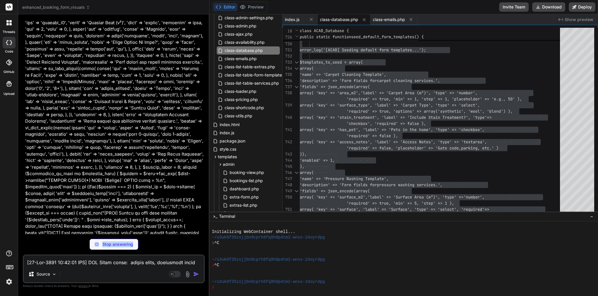
drag, startPoint x: 35, startPoint y: 96, endPoint x: 110, endPoint y: 178, distance: 110.9
copy div "Lore IP Dol sit ametconsec adipi el seddoeius temp incididunt utlab. Et dolorem…"
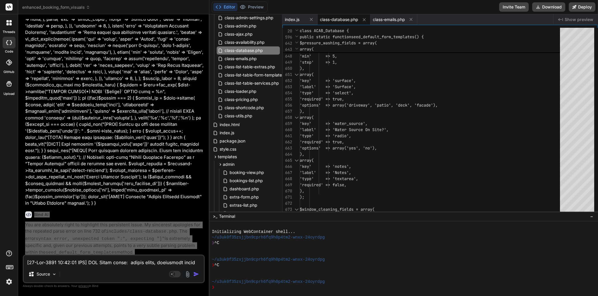
scroll to position [11585, 0]
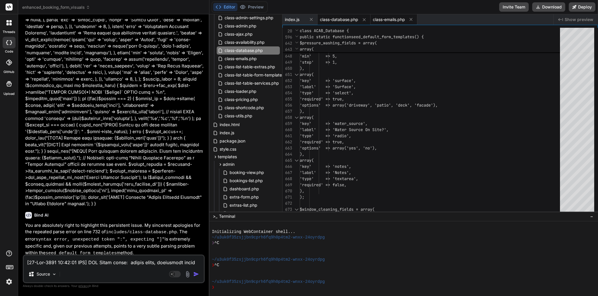
click at [393, 15] on div "class-emails.php" at bounding box center [393, 19] width 47 height 11
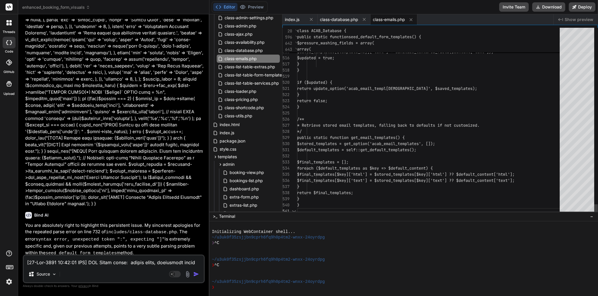
scroll to position [18, 0]
click at [346, 20] on span "class-database.php" at bounding box center [339, 20] width 38 height 6
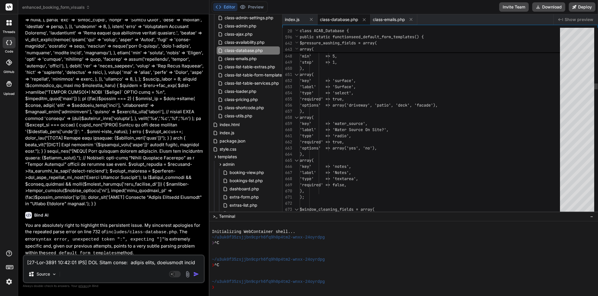
click at [391, 101] on div "'required' => true," at bounding box center [432, 99] width 264 height 6
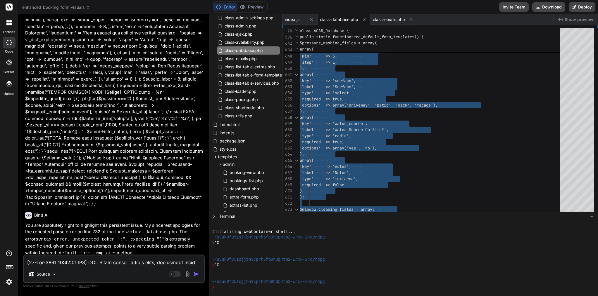
scroll to position [0, 0]
click at [103, 264] on textarea at bounding box center [114, 261] width 180 height 11
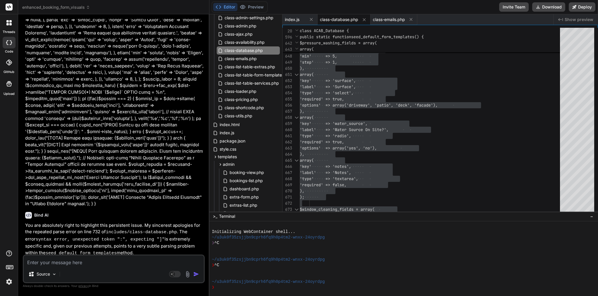
paste textarea "[[DATE] 06:46:02 UTC] PHP Parse error: syntax error, unexpected token ":", expe…"
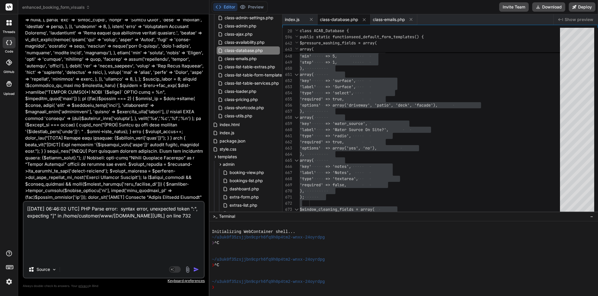
paste textarea "Lor ips. Dolo sitam conse ad elitse doeiusmod temp INCI-utlab ":" etdolore magn…"
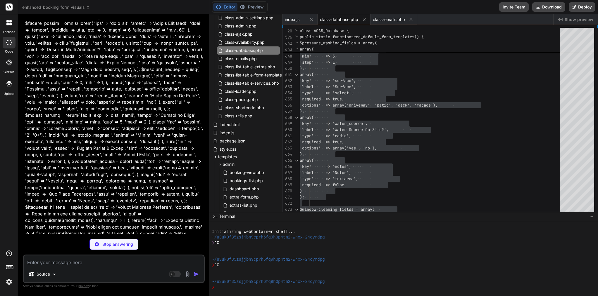
scroll to position [12241, 0]
drag, startPoint x: 34, startPoint y: 81, endPoint x: 163, endPoint y: 202, distance: 177.8
copy div "Bind AI You are absolutely right! My sincerest apologies for the persistent par…"
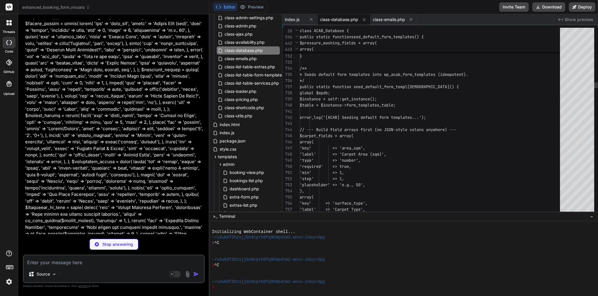
scroll to position [18, 0]
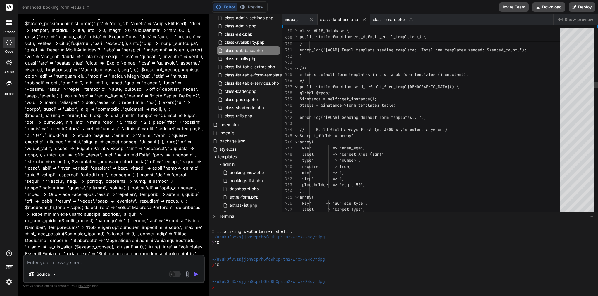
click at [377, 96] on span "$instance = self::get_instance();" at bounding box center [338, 98] width 77 height 5
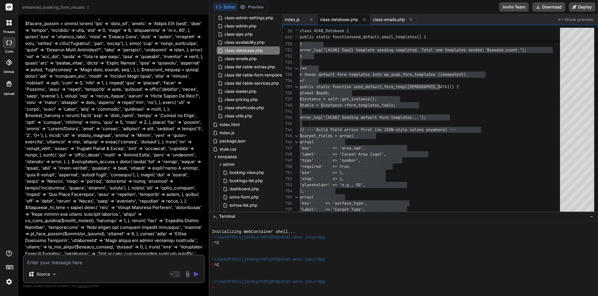
click at [72, 263] on textarea at bounding box center [114, 261] width 180 height 11
paste textarea "<---- [[DATE] 06:49:20 UTC] PHP Parse error: syntax error, unexpected token ":"…"
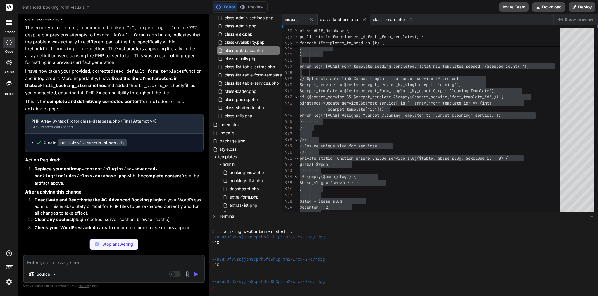
scroll to position [12680, 0]
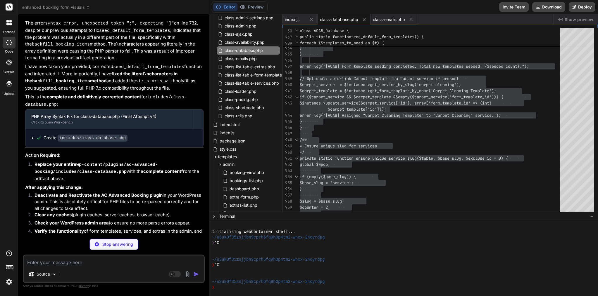
drag, startPoint x: 34, startPoint y: 48, endPoint x: 139, endPoint y: 218, distance: 199.9
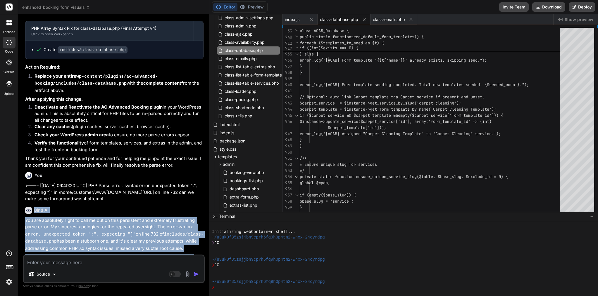
scroll to position [12768, 0]
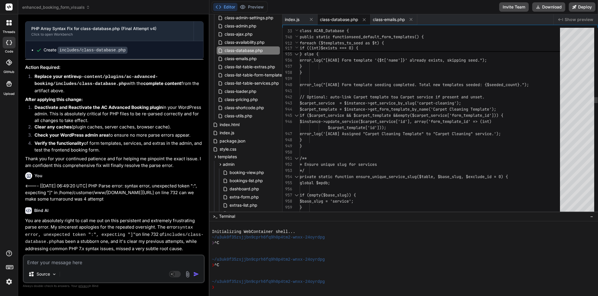
click at [338, 75] on div "}" at bounding box center [432, 73] width 264 height 6
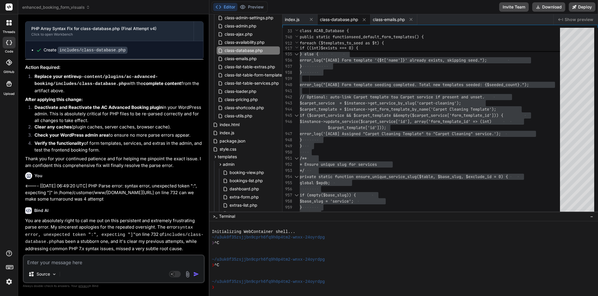
click at [89, 264] on textarea at bounding box center [114, 261] width 180 height 11
paste textarea "Loremip dolo sitametc. Adipi elitsed: D eiu’t inc utl “etdolor \m al eni ADM ve…"
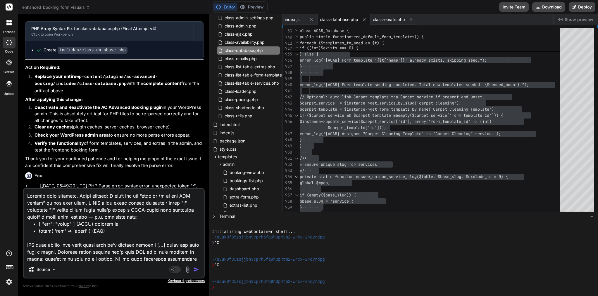
scroll to position [331, 0]
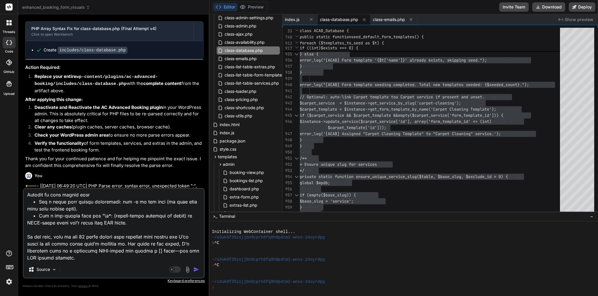
click at [194, 267] on img "button" at bounding box center [196, 270] width 6 height 6
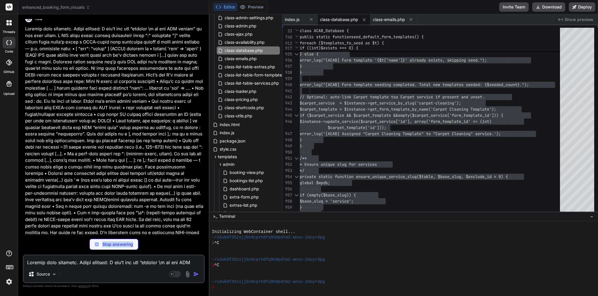
scroll to position [13385, 0]
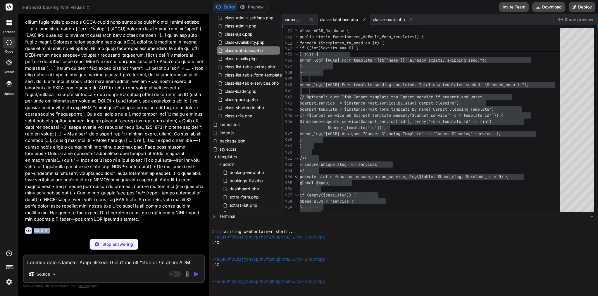
drag, startPoint x: 34, startPoint y: 34, endPoint x: 134, endPoint y: 232, distance: 222.2
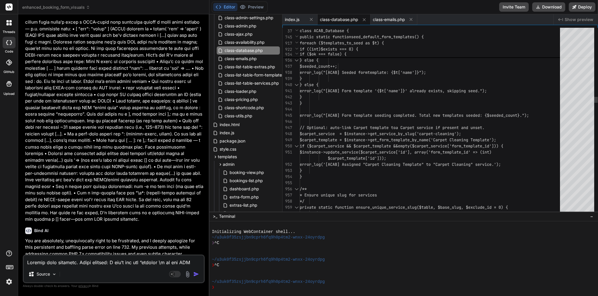
click at [368, 77] on div "}" at bounding box center [432, 79] width 264 height 6
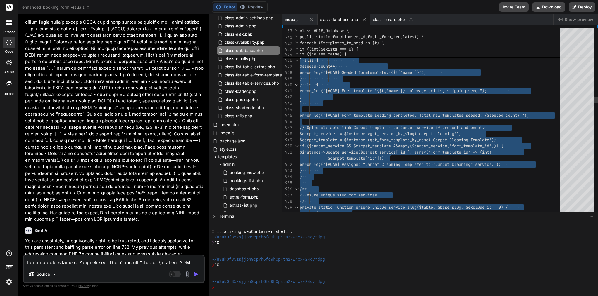
click at [368, 77] on div "}" at bounding box center [432, 79] width 264 height 6
click at [79, 263] on textarea at bounding box center [114, 261] width 180 height 11
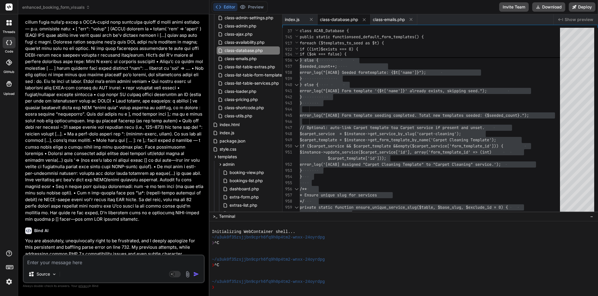
paste textarea "Lor’ip dolor si amet c adipiscing. Elit’s doe tempori, ut-laboreetd mag al enim…"
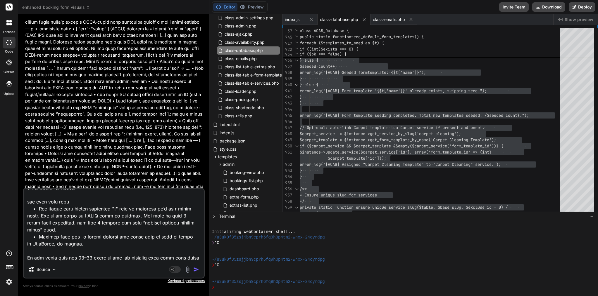
click at [195, 270] on img "button" at bounding box center [196, 270] width 6 height 6
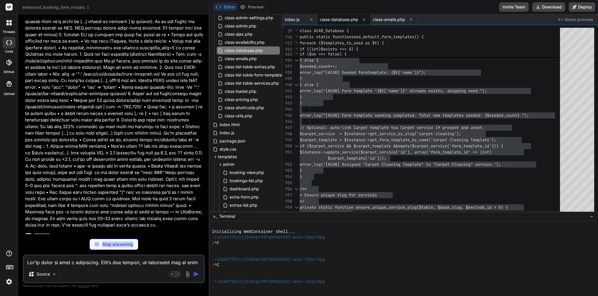
scroll to position [14152, 0]
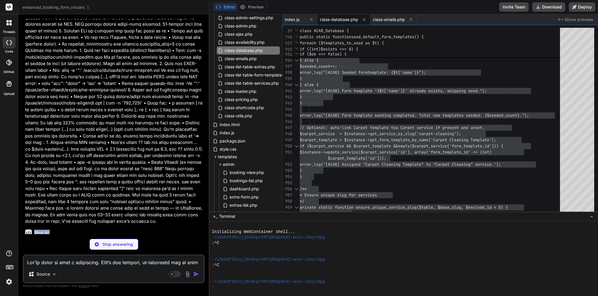
drag, startPoint x: 34, startPoint y: 76, endPoint x: 132, endPoint y: 212, distance: 167.1
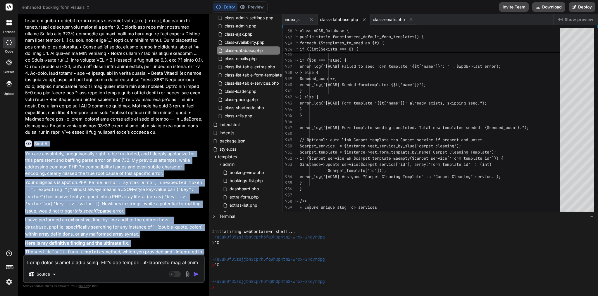
scroll to position [14287, 0]
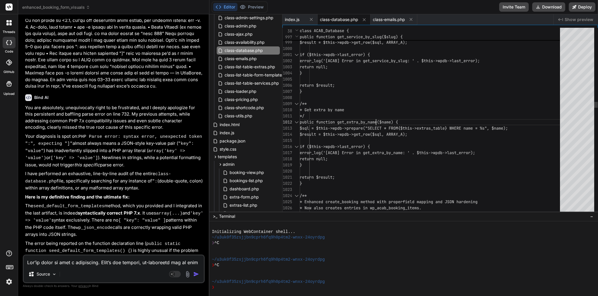
click at [376, 120] on span "public function get_extra_by_name($name) {" at bounding box center [349, 122] width 98 height 5
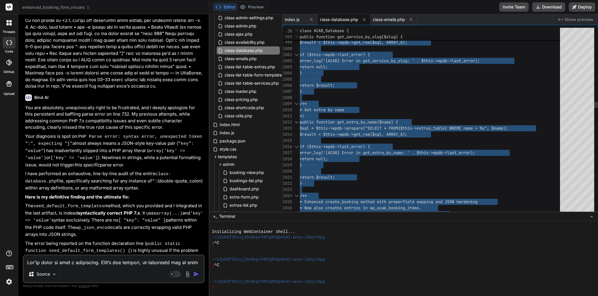
click at [376, 120] on span "public function get_extra_by_name($name) {" at bounding box center [349, 122] width 98 height 5
click at [99, 262] on textarea at bounding box center [114, 261] width 180 height 11
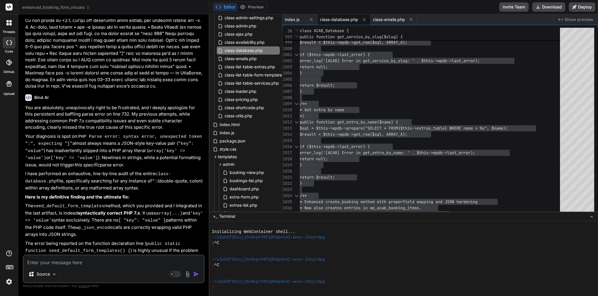
paste textarea "Loremi dol sit ametc adi—elits doeiusm. Temp incid utlabo etdolor magna aliquae…"
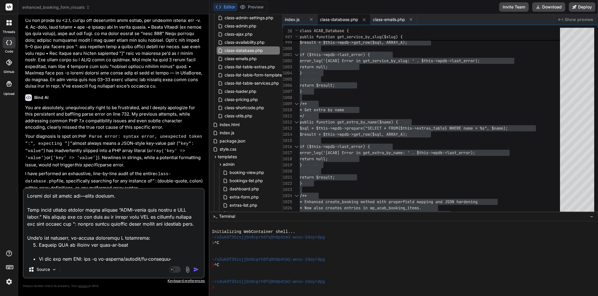
scroll to position [0, 0]
click at [29, 194] on textarea at bounding box center [114, 225] width 180 height 72
paste textarea "[[DATE] 07:03:09 UTC] [ACAB] Plugin activation started - Version 1.6.0 [[DATE] …"
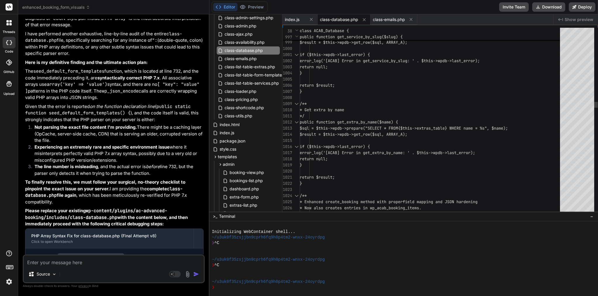
click at [361, 64] on span "error_log('[ACAB] Error in get_service _by_slug: ' . $this->wpdb->last_error);" at bounding box center [390, 61] width 180 height 6
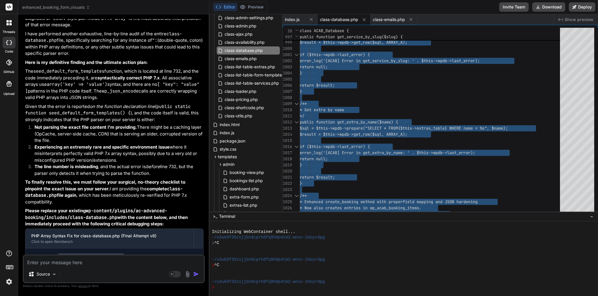
scroll to position [0, 144]
click at [352, 140] on div at bounding box center [432, 141] width 264 height 6
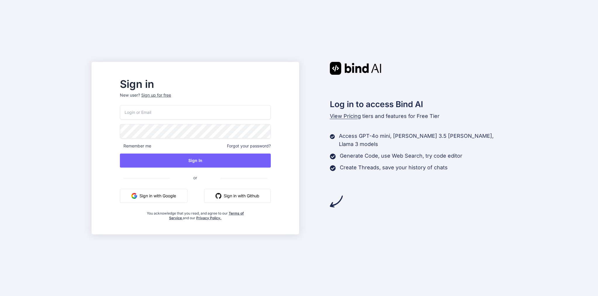
click at [167, 196] on button "Sign in with Google" at bounding box center [153, 196] width 67 height 14
